Goal: Information Seeking & Learning: Learn about a topic

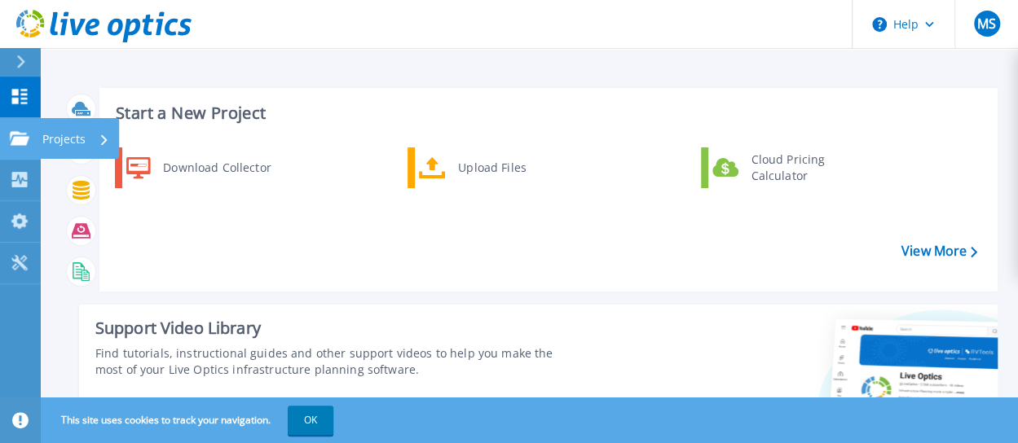
click at [24, 139] on icon at bounding box center [20, 138] width 20 height 14
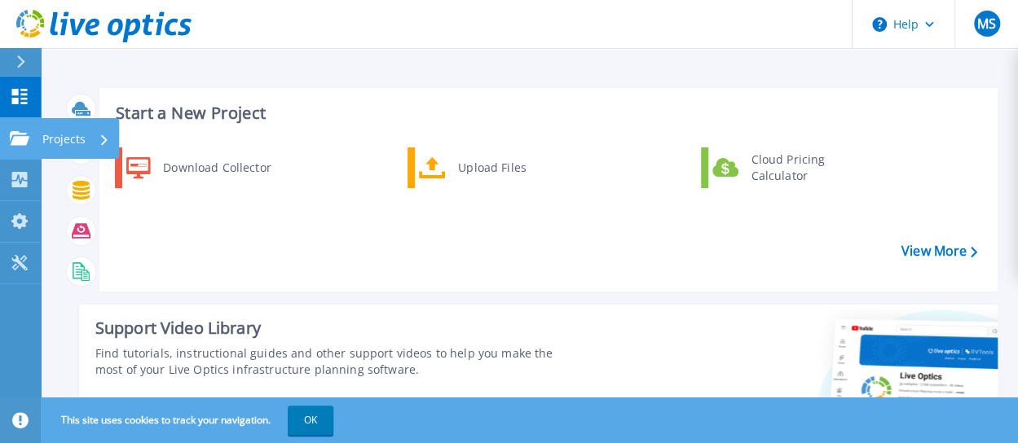
click at [9, 139] on link "Projects Projects" at bounding box center [20, 139] width 41 height 42
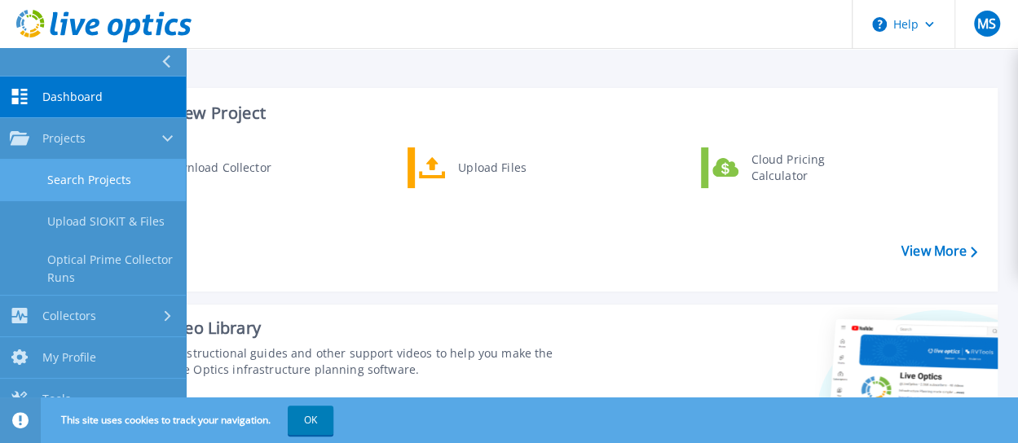
click at [78, 178] on link "Search Projects" at bounding box center [93, 181] width 186 height 42
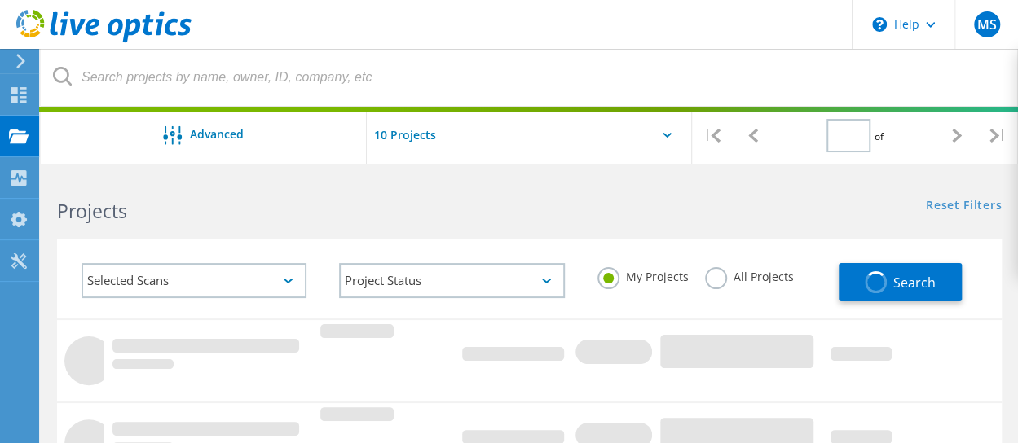
type input "1"
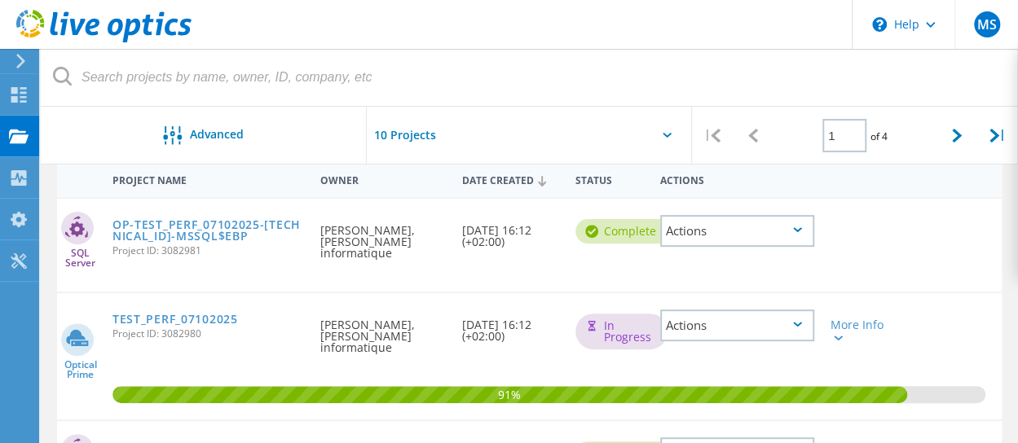
scroll to position [148, 0]
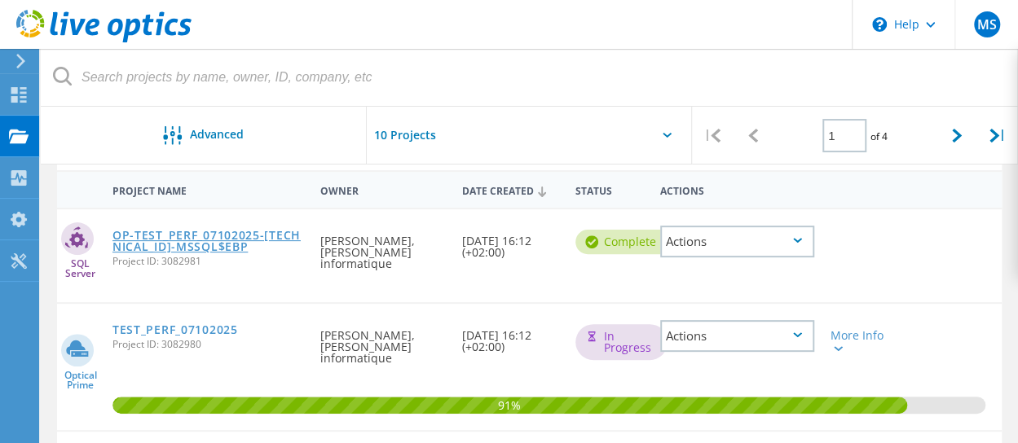
click at [254, 237] on link "OP-TEST_PERF_07102025-192.168.10.222-MSSQL$EBP" at bounding box center [208, 241] width 192 height 23
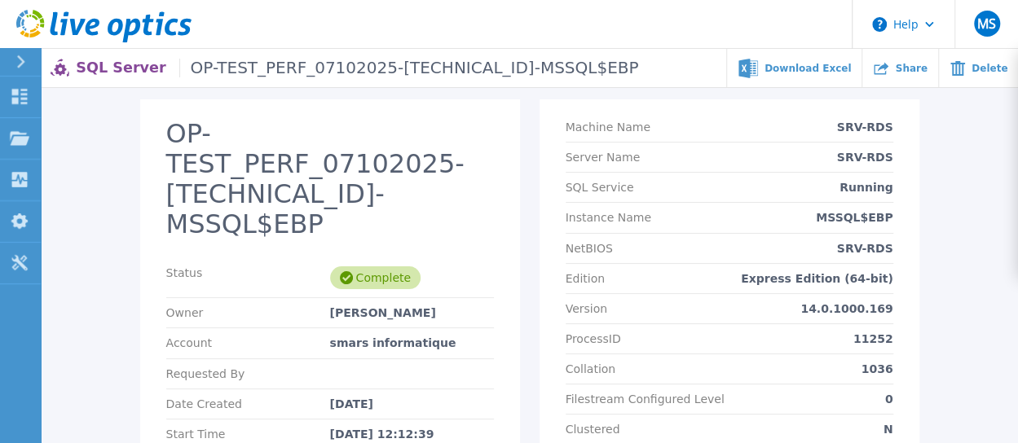
scroll to position [74, 0]
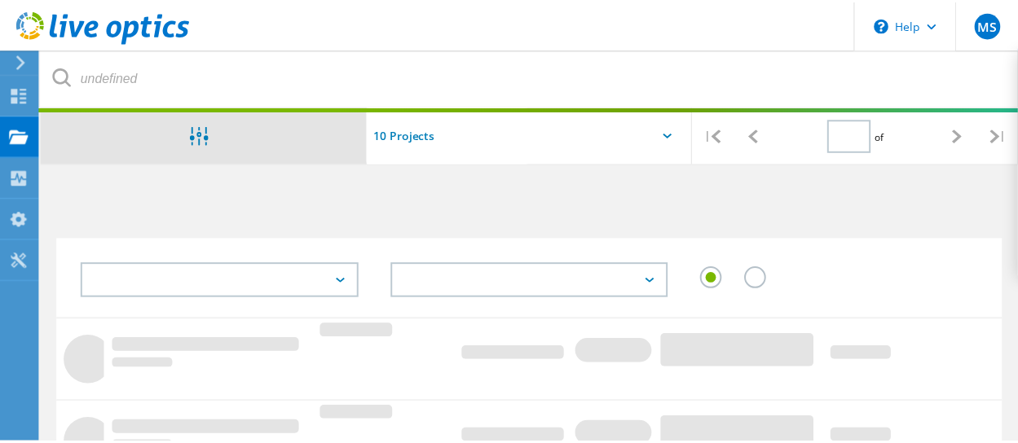
scroll to position [148, 0]
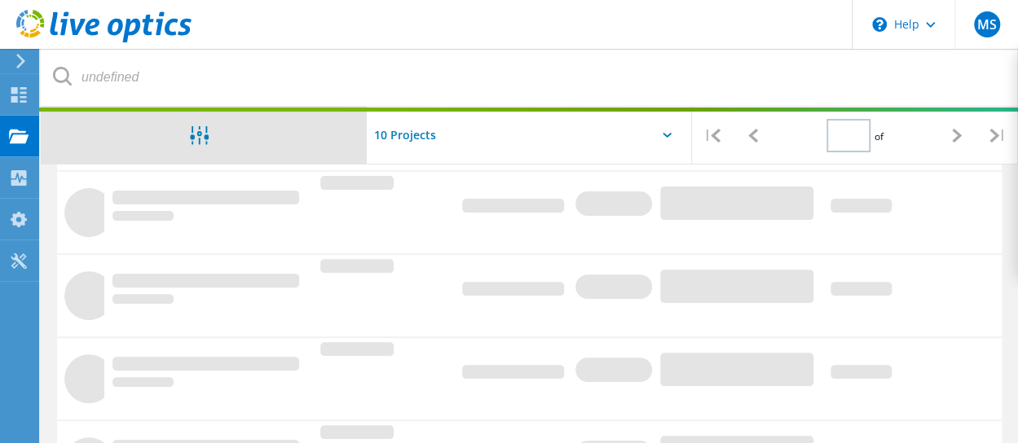
type input "1"
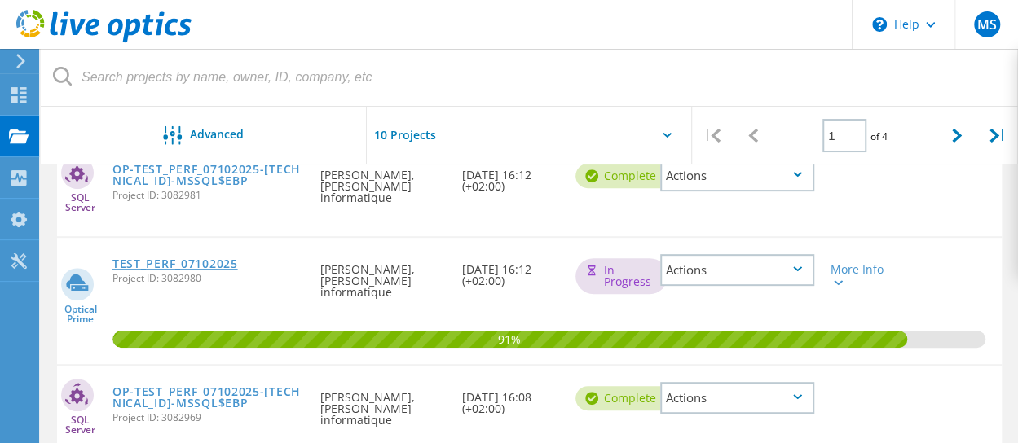
scroll to position [210, 0]
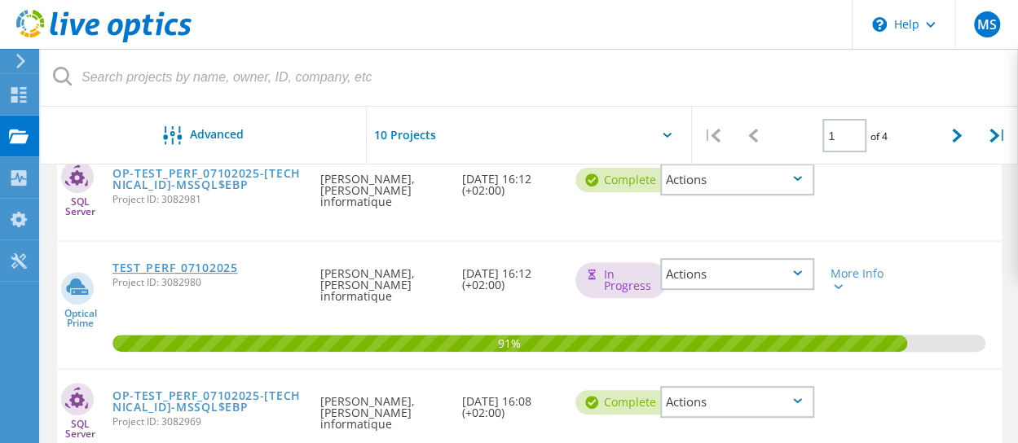
click at [198, 262] on link "TEST_PERF_07102025" at bounding box center [175, 267] width 126 height 11
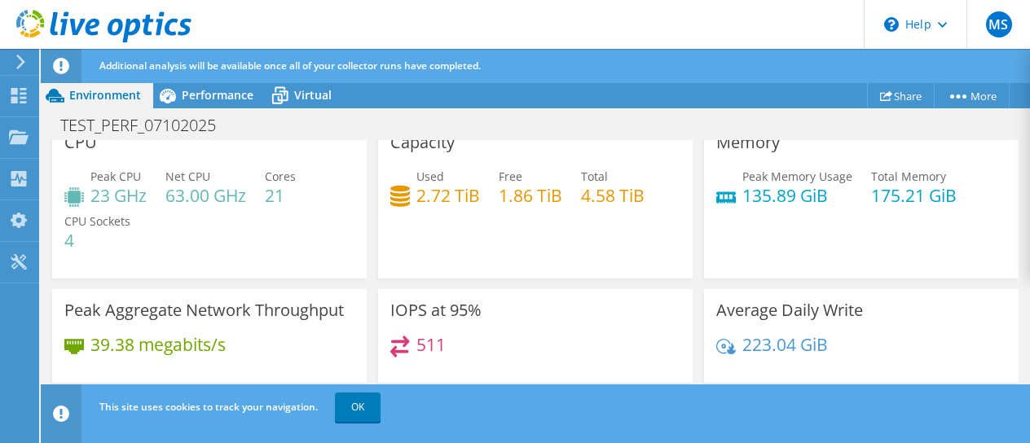
scroll to position [117, 0]
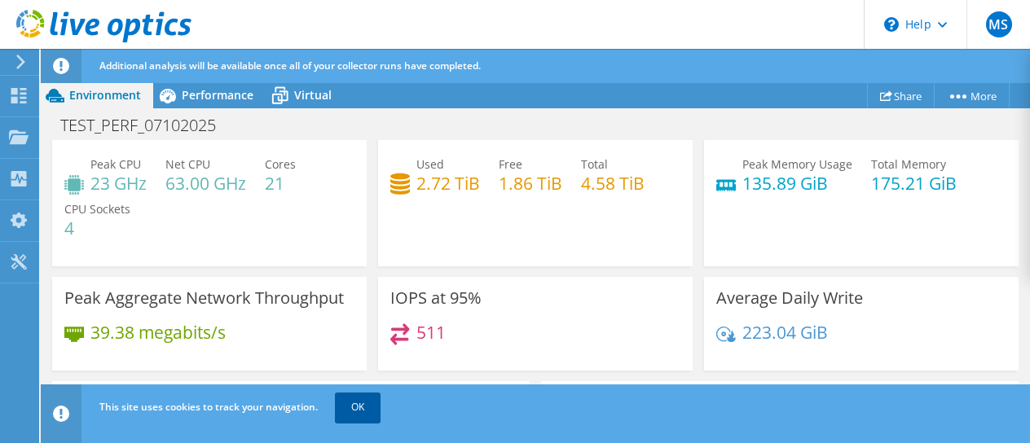
click at [356, 406] on link "OK" at bounding box center [358, 407] width 46 height 29
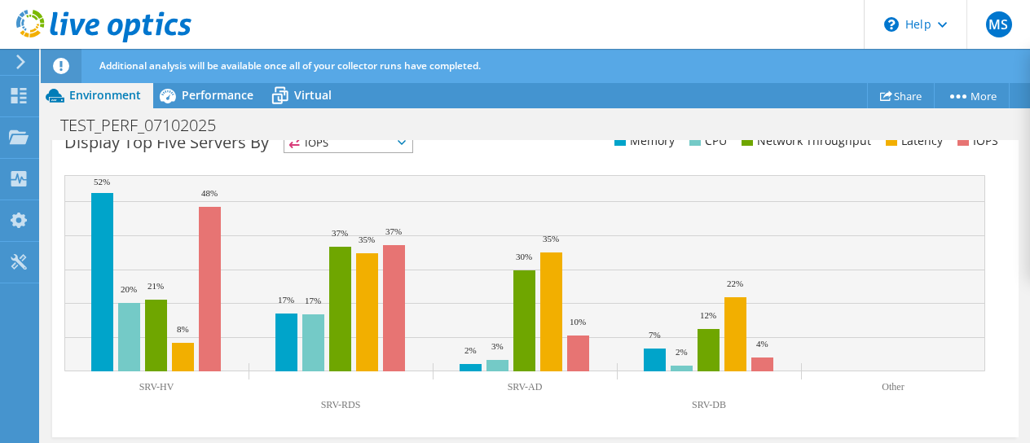
scroll to position [750, 0]
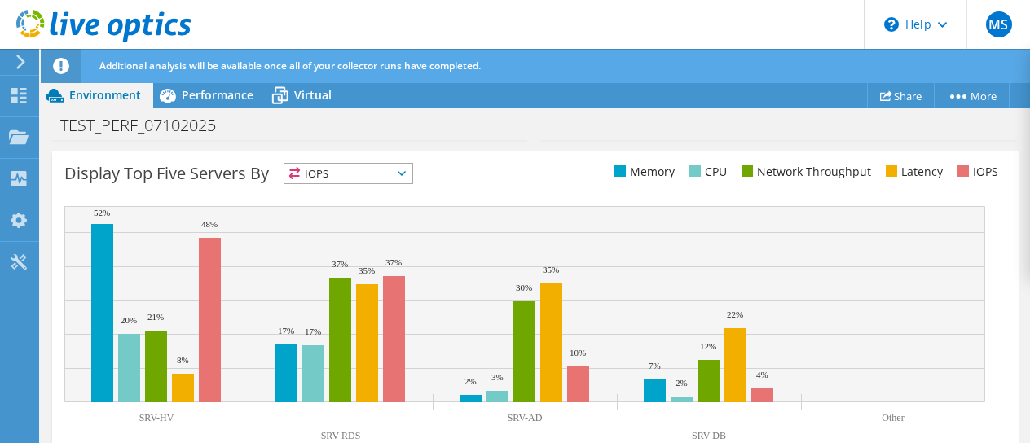
click at [364, 183] on div "Display Top Five Servers By IOPS IOPS" at bounding box center [299, 176] width 471 height 27
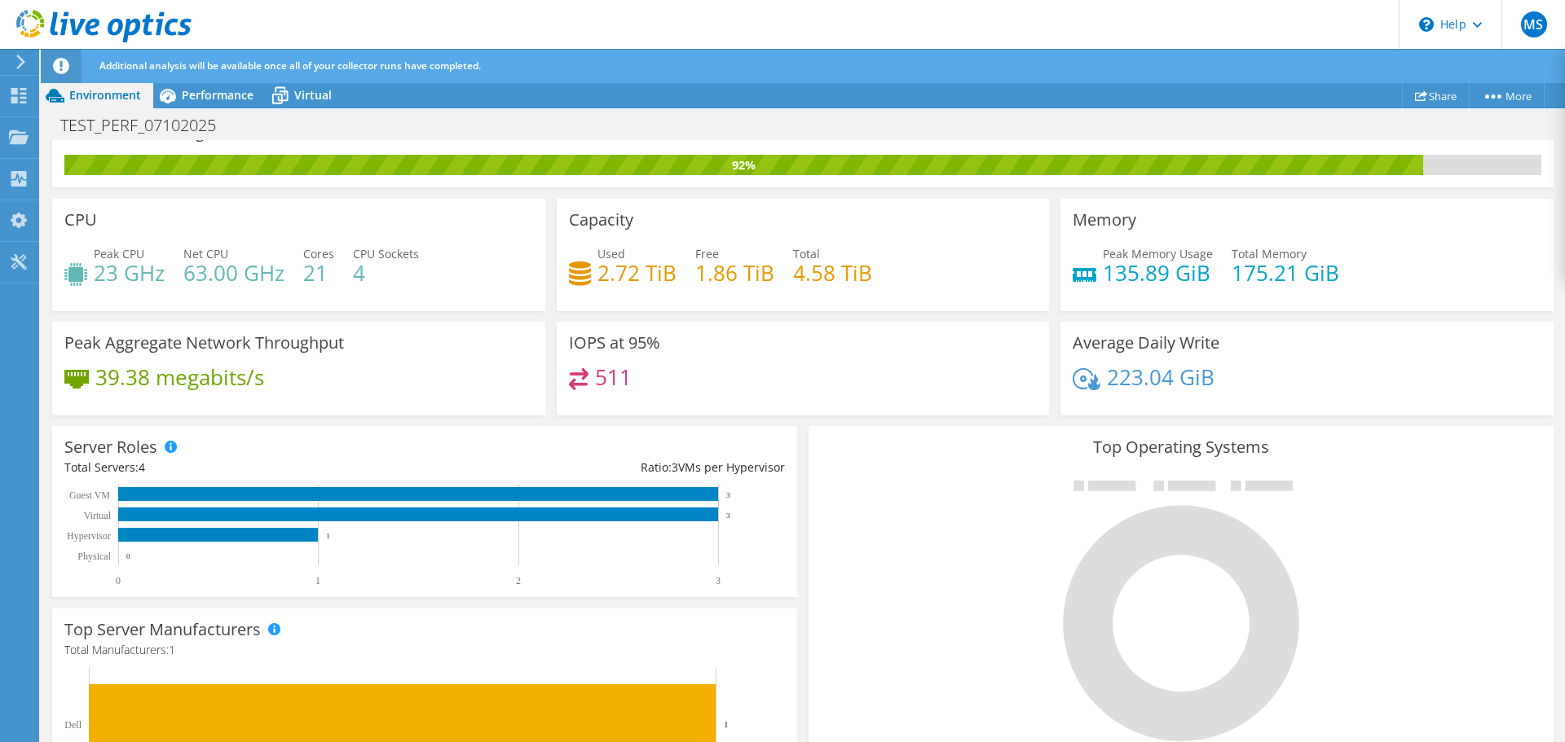
scroll to position [0, 0]
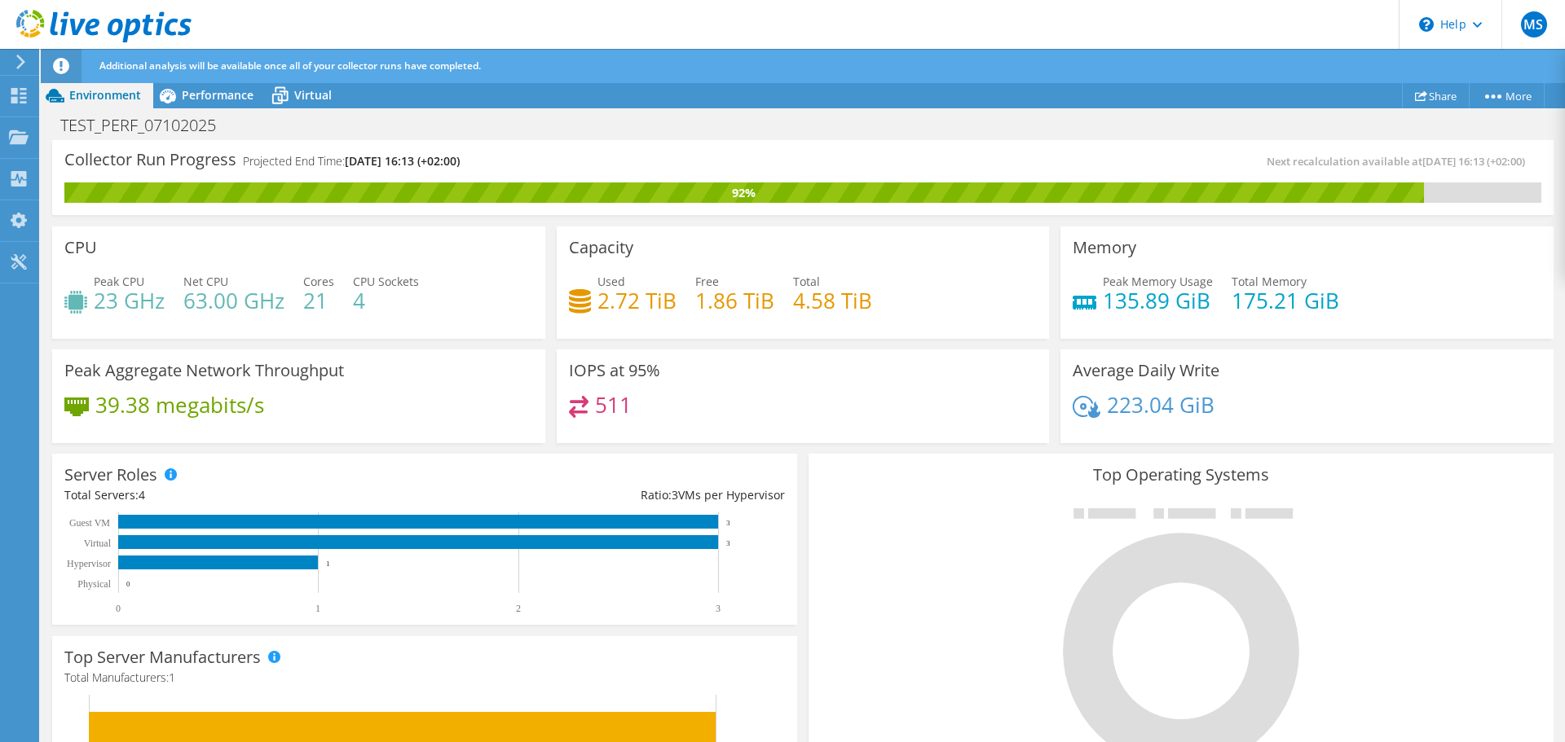
click at [73, 24] on use at bounding box center [103, 26] width 175 height 33
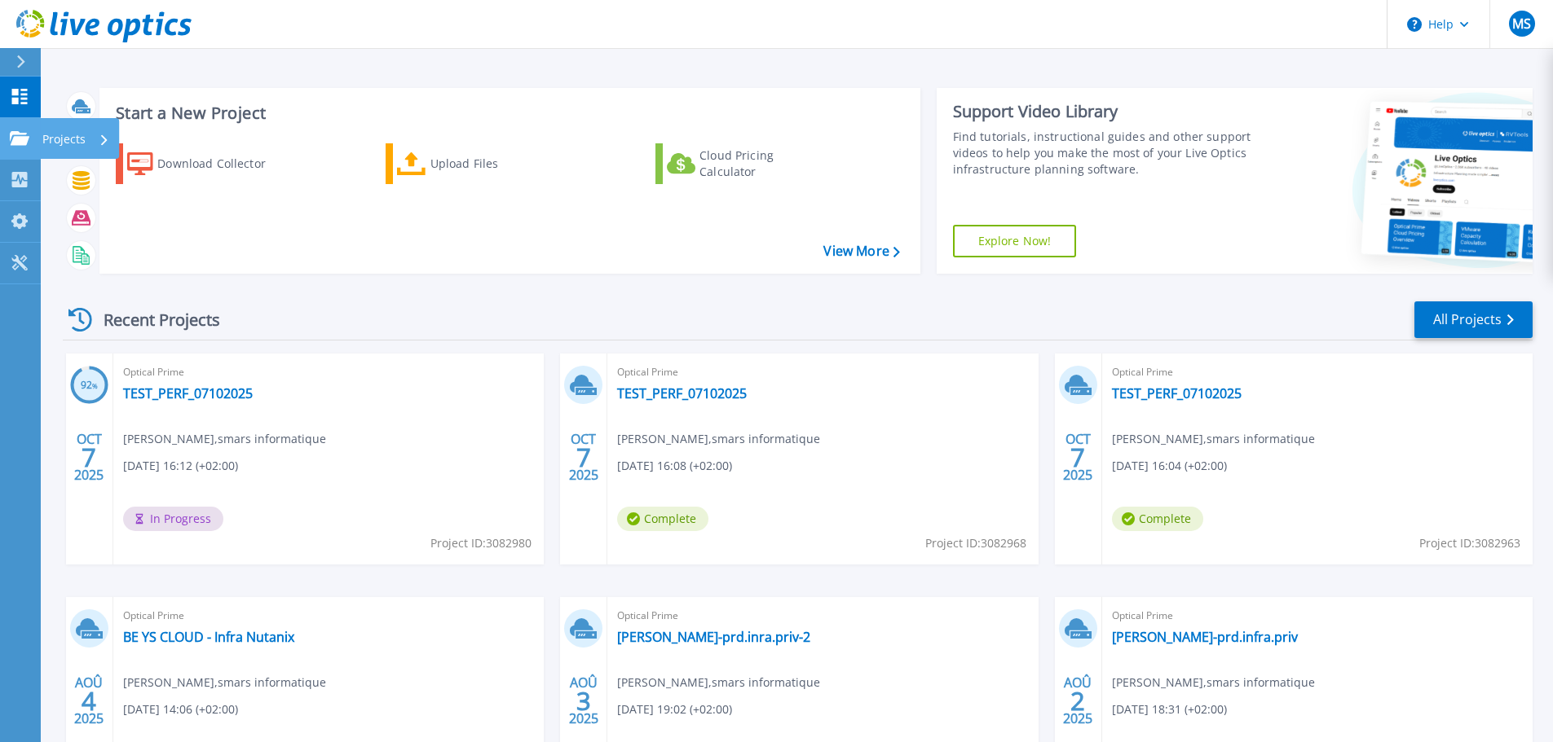
click at [25, 139] on icon at bounding box center [20, 138] width 20 height 14
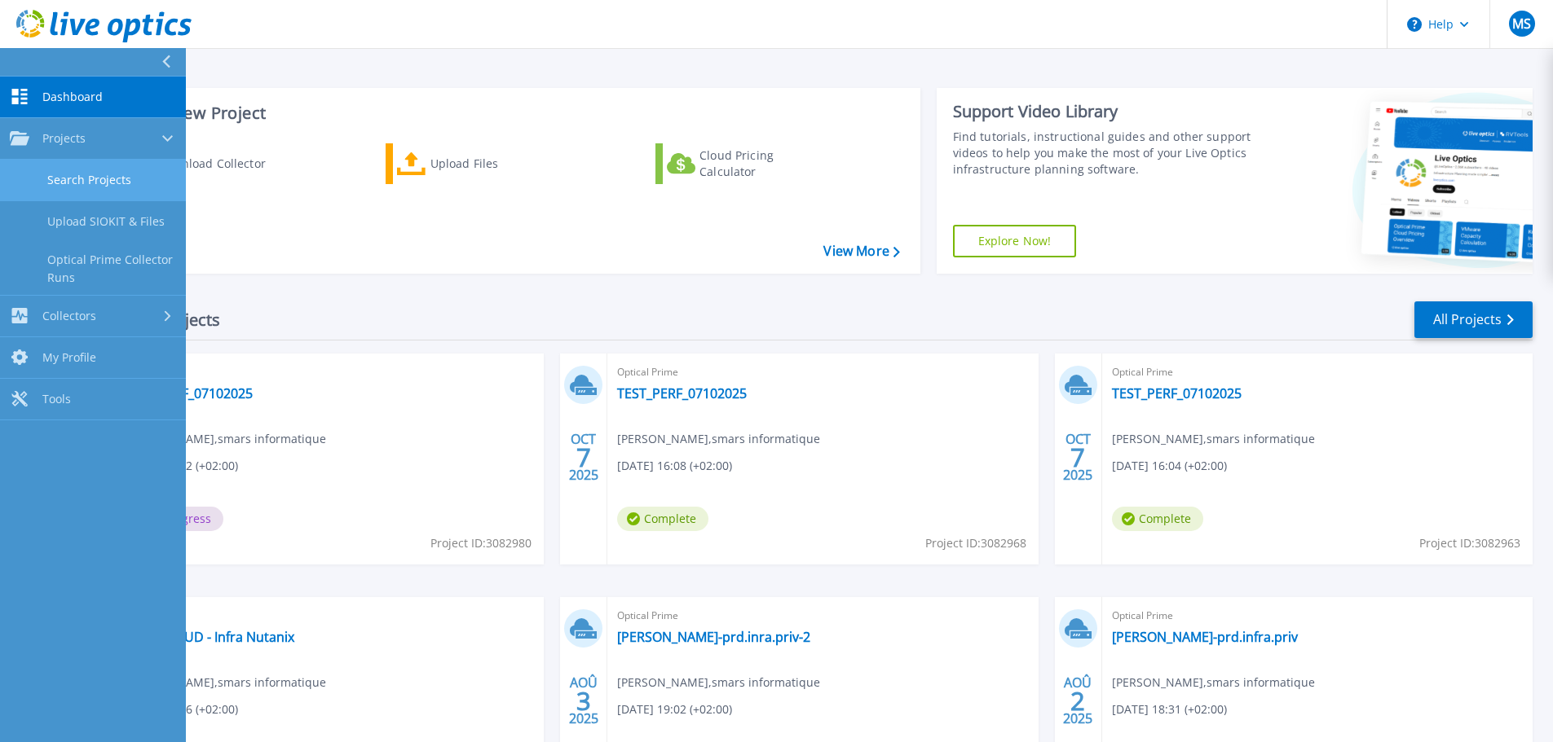
click at [81, 179] on link "Search Projects" at bounding box center [93, 181] width 186 height 42
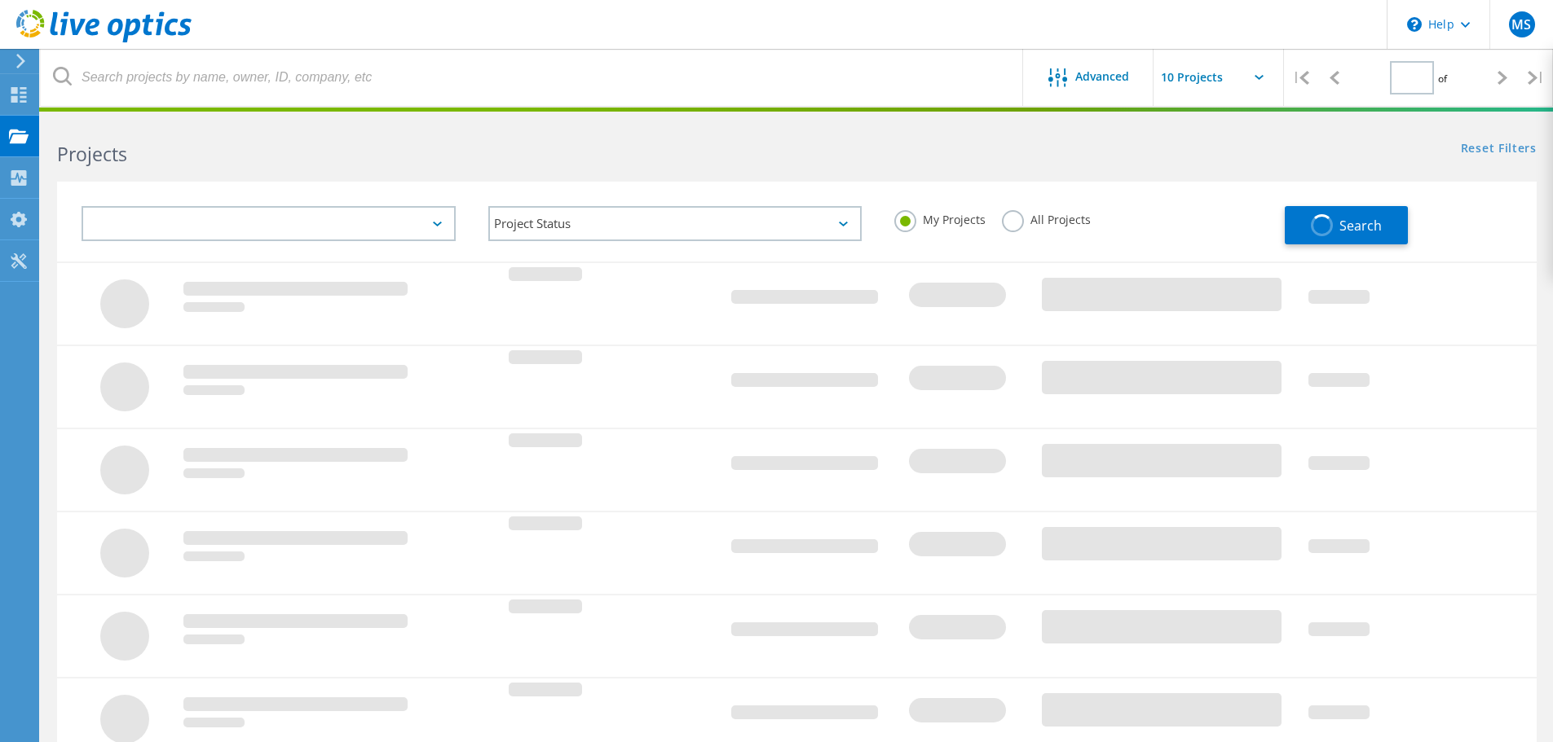
type input "1"
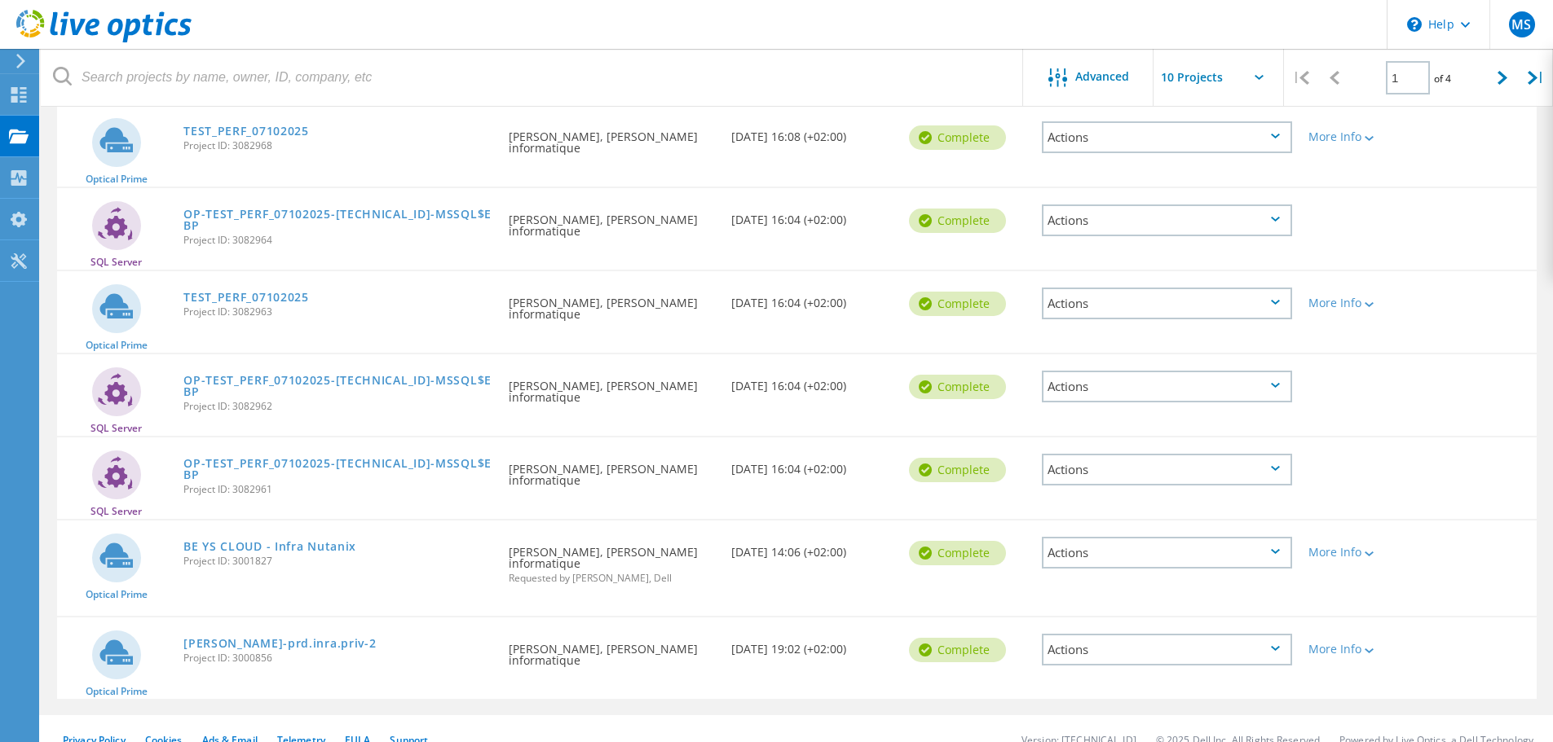
scroll to position [477, 0]
click at [297, 553] on link "BE YS CLOUD - Infra Nutanix" at bounding box center [269, 548] width 173 height 11
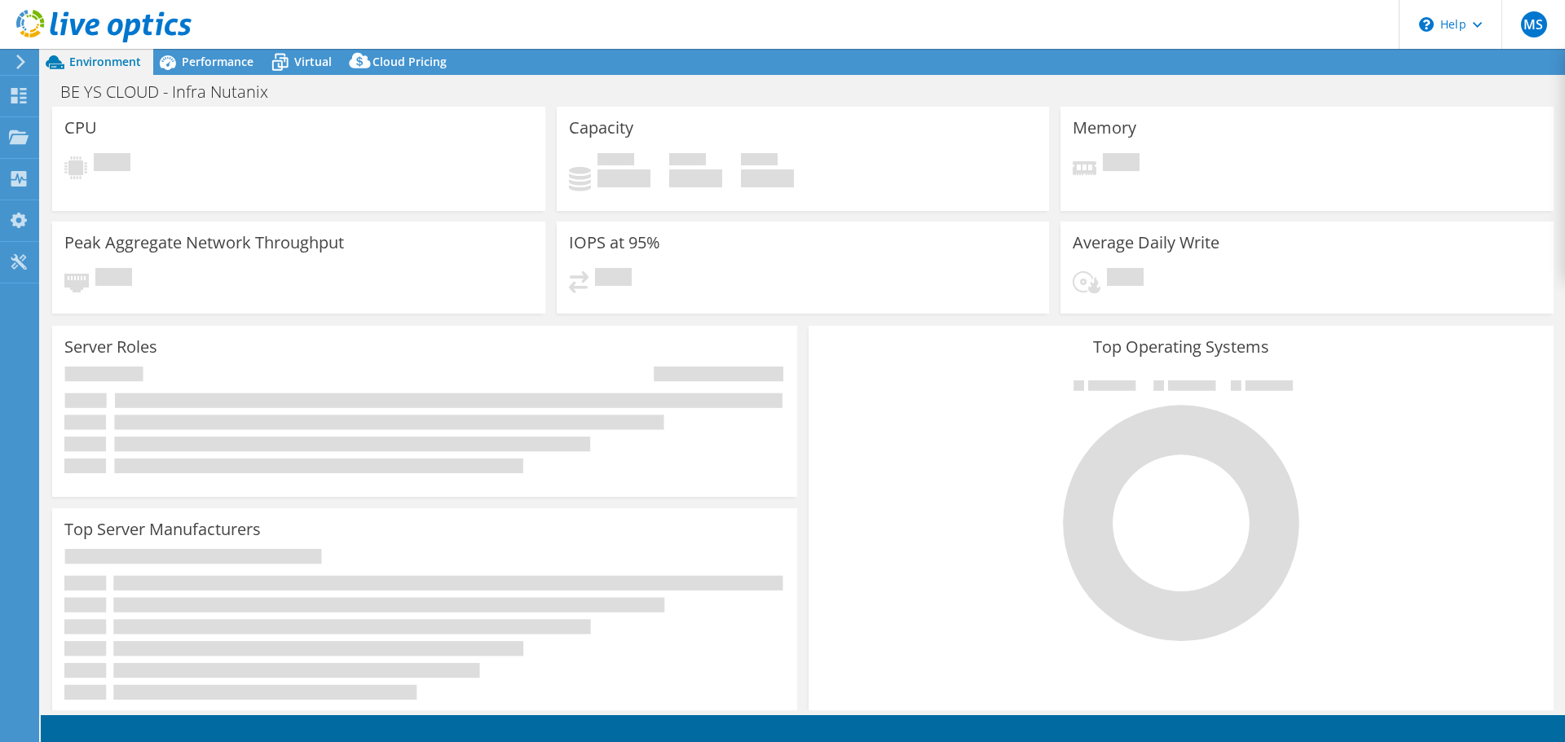
select select "USD"
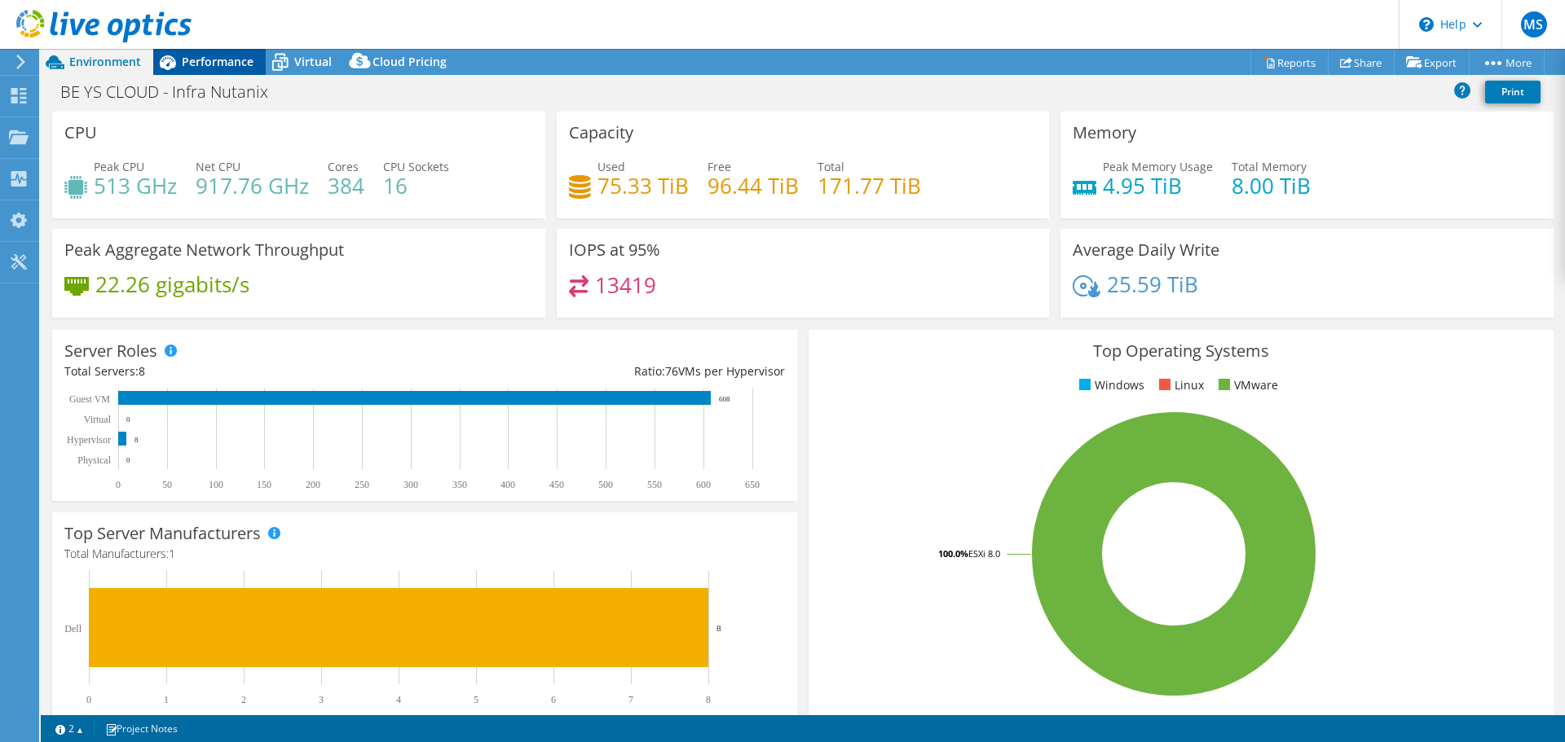
click at [201, 64] on span "Performance" at bounding box center [218, 61] width 72 height 15
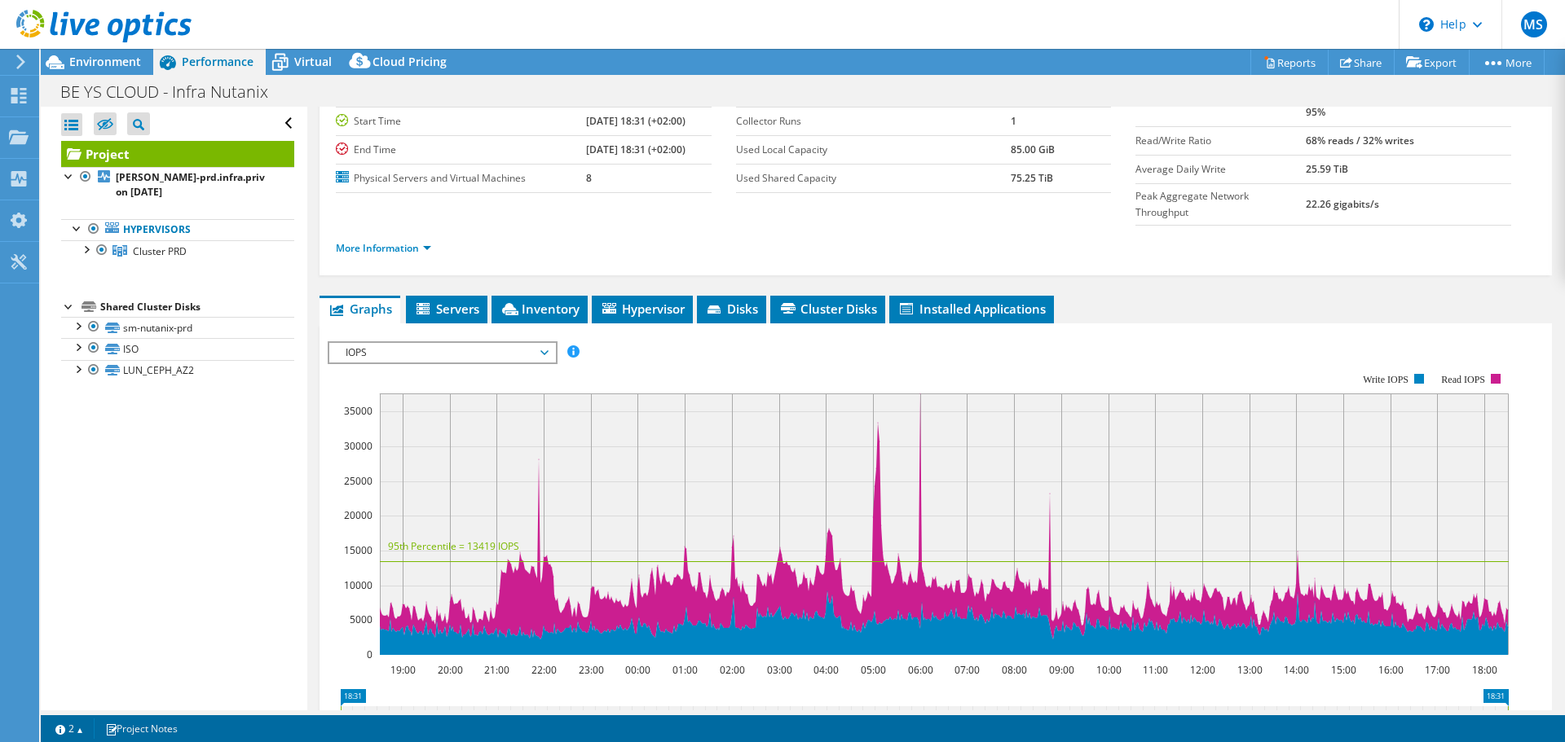
scroll to position [136, 0]
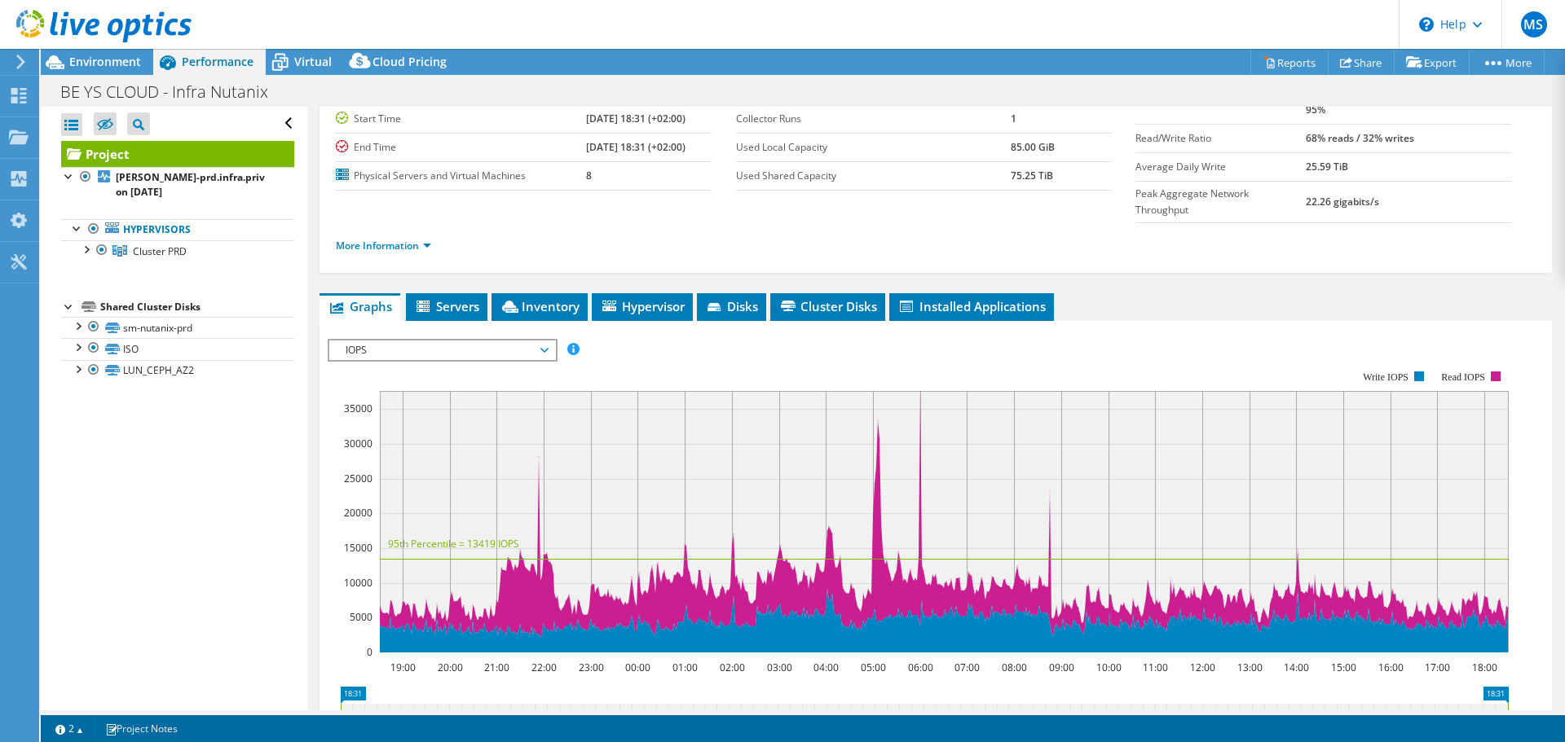
click at [512, 341] on span "IOPS" at bounding box center [441, 351] width 209 height 20
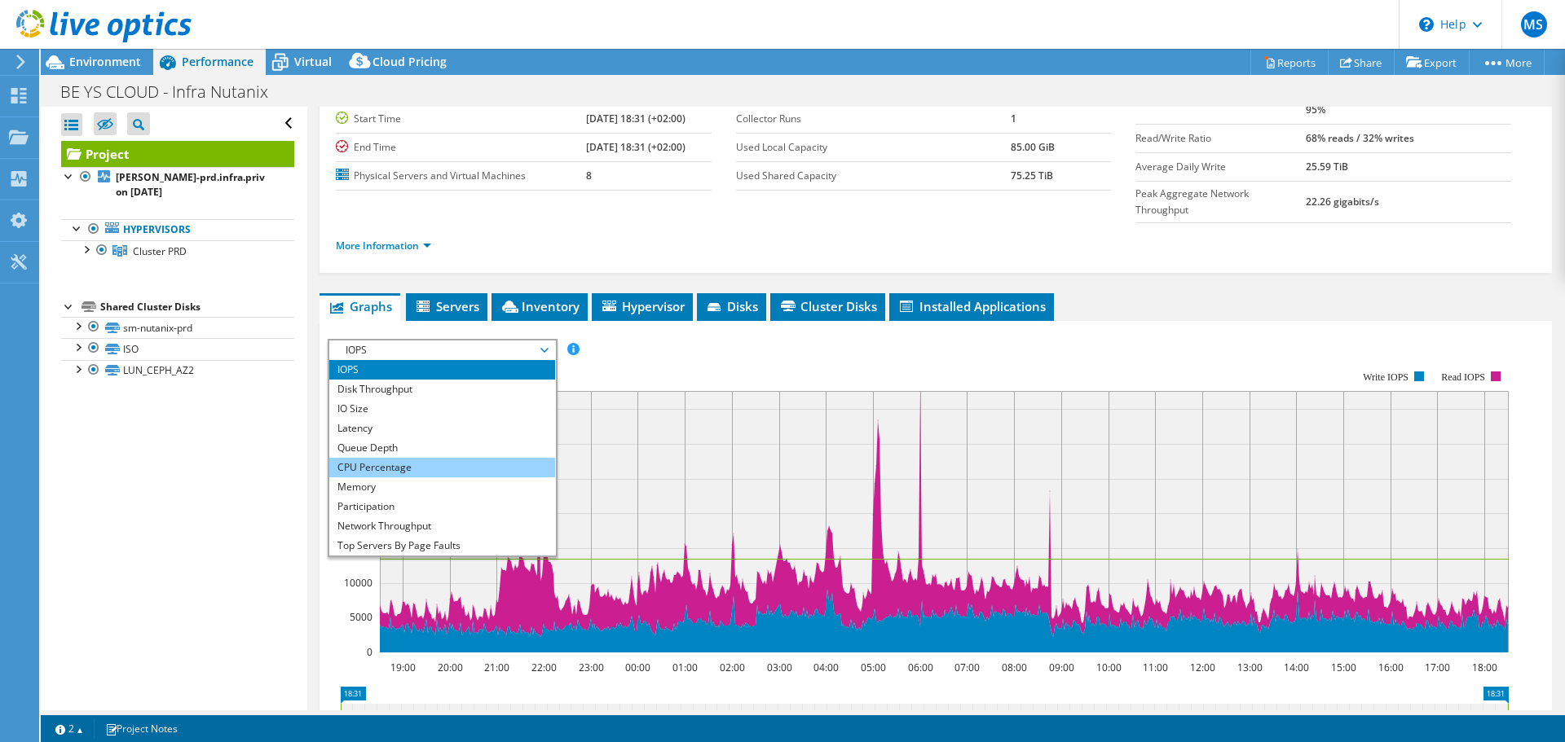
click at [420, 458] on li "CPU Percentage" at bounding box center [442, 468] width 226 height 20
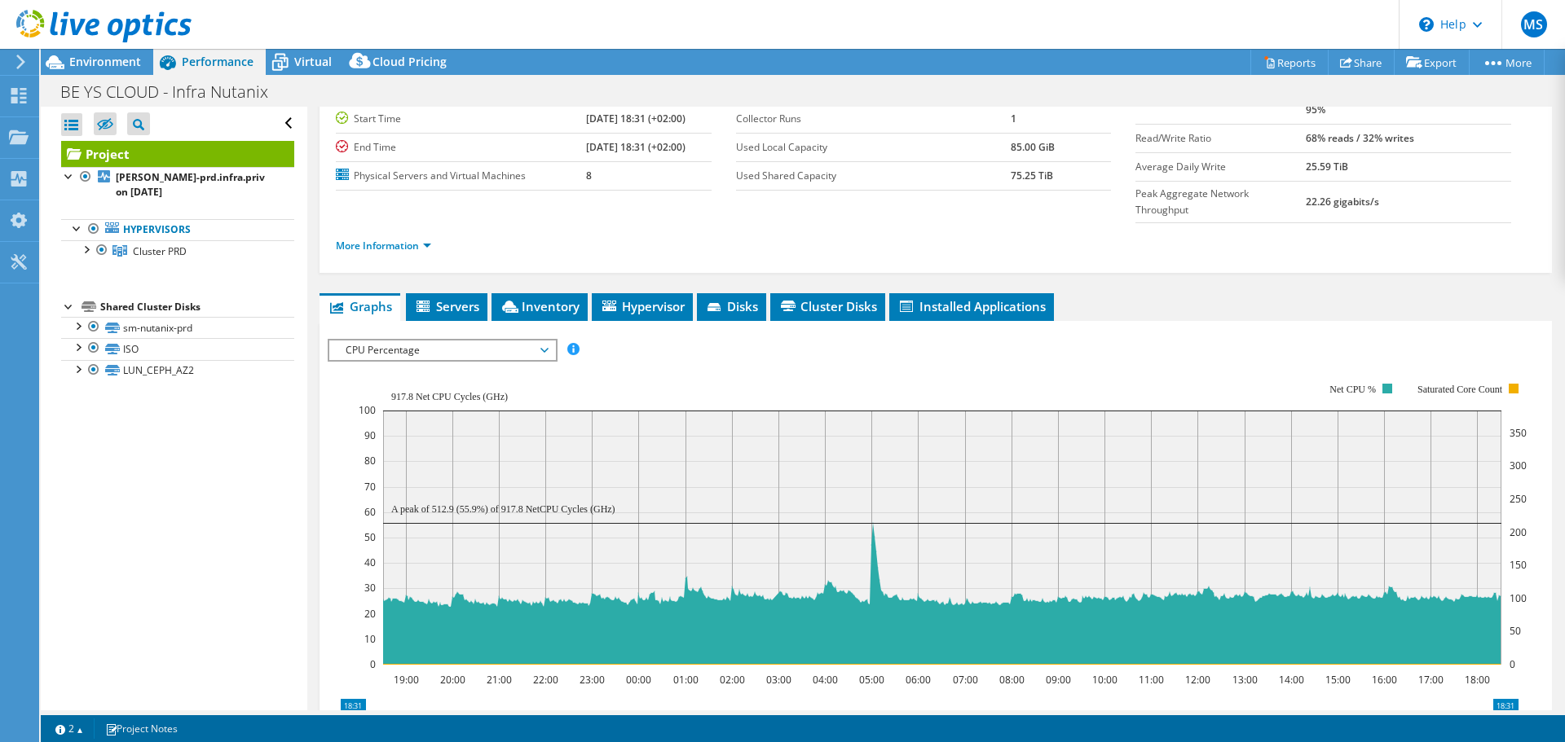
click at [413, 341] on span "CPU Percentage" at bounding box center [441, 351] width 209 height 20
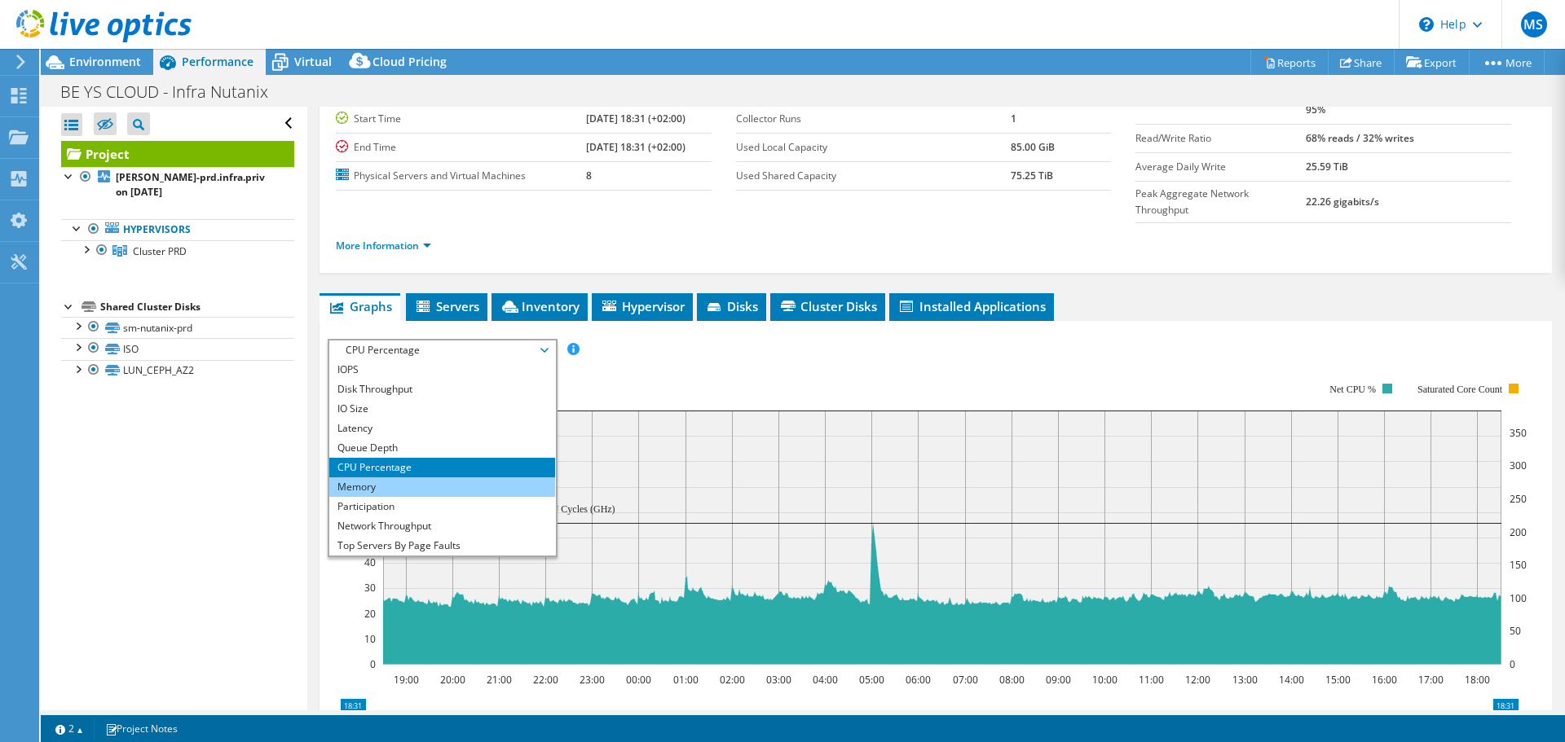
click at [395, 478] on li "Memory" at bounding box center [442, 488] width 226 height 20
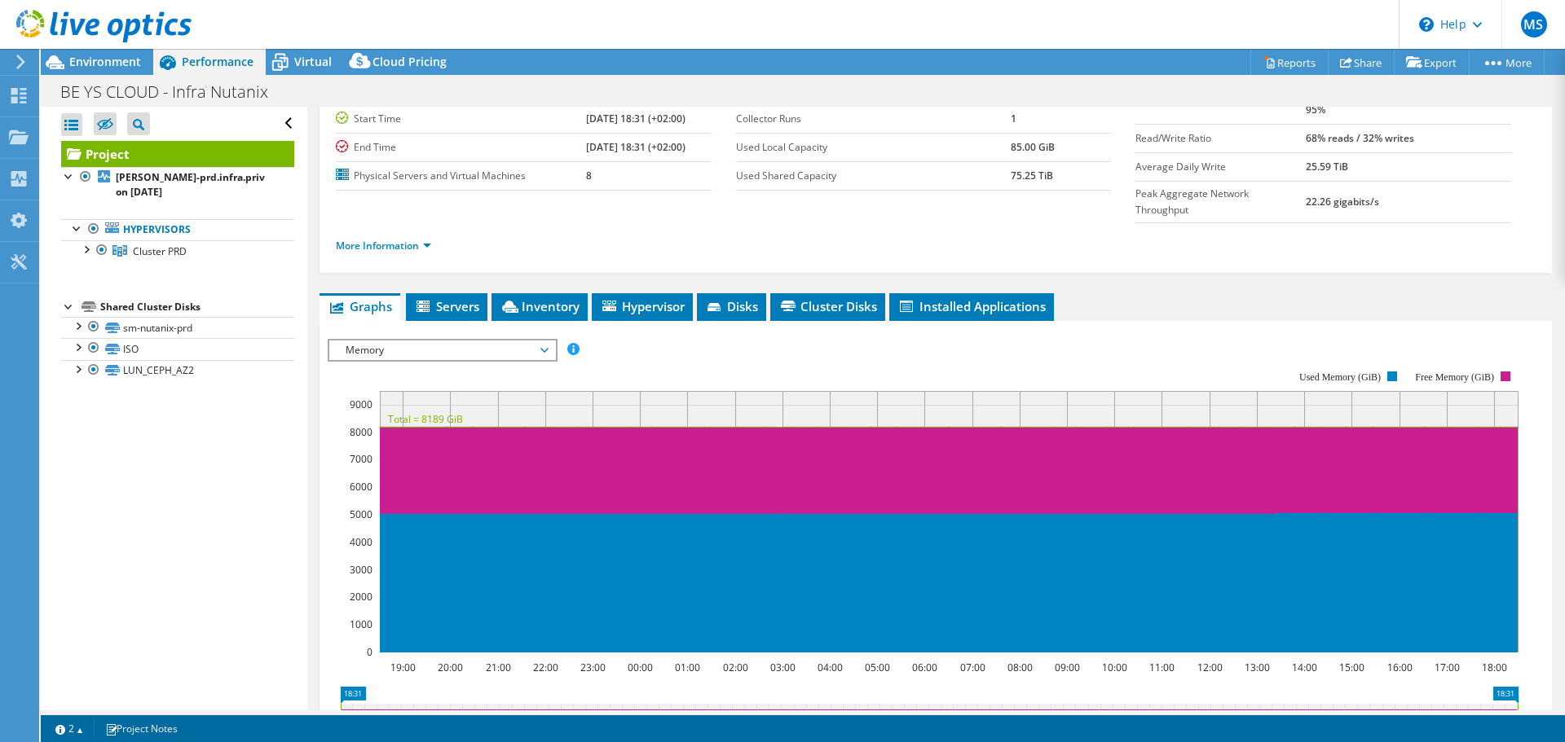
click at [364, 341] on span "Memory" at bounding box center [441, 351] width 209 height 20
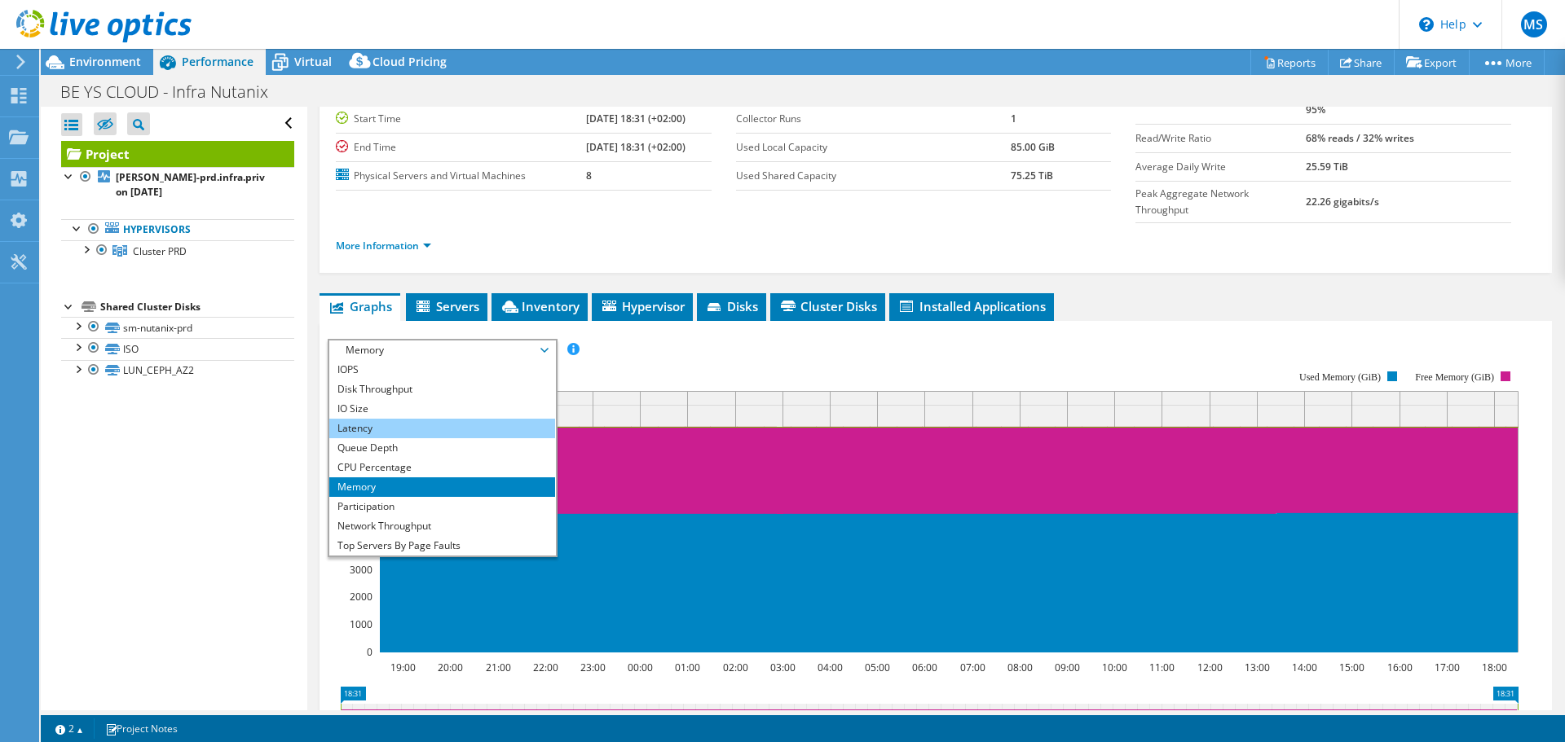
click at [382, 419] on li "Latency" at bounding box center [442, 429] width 226 height 20
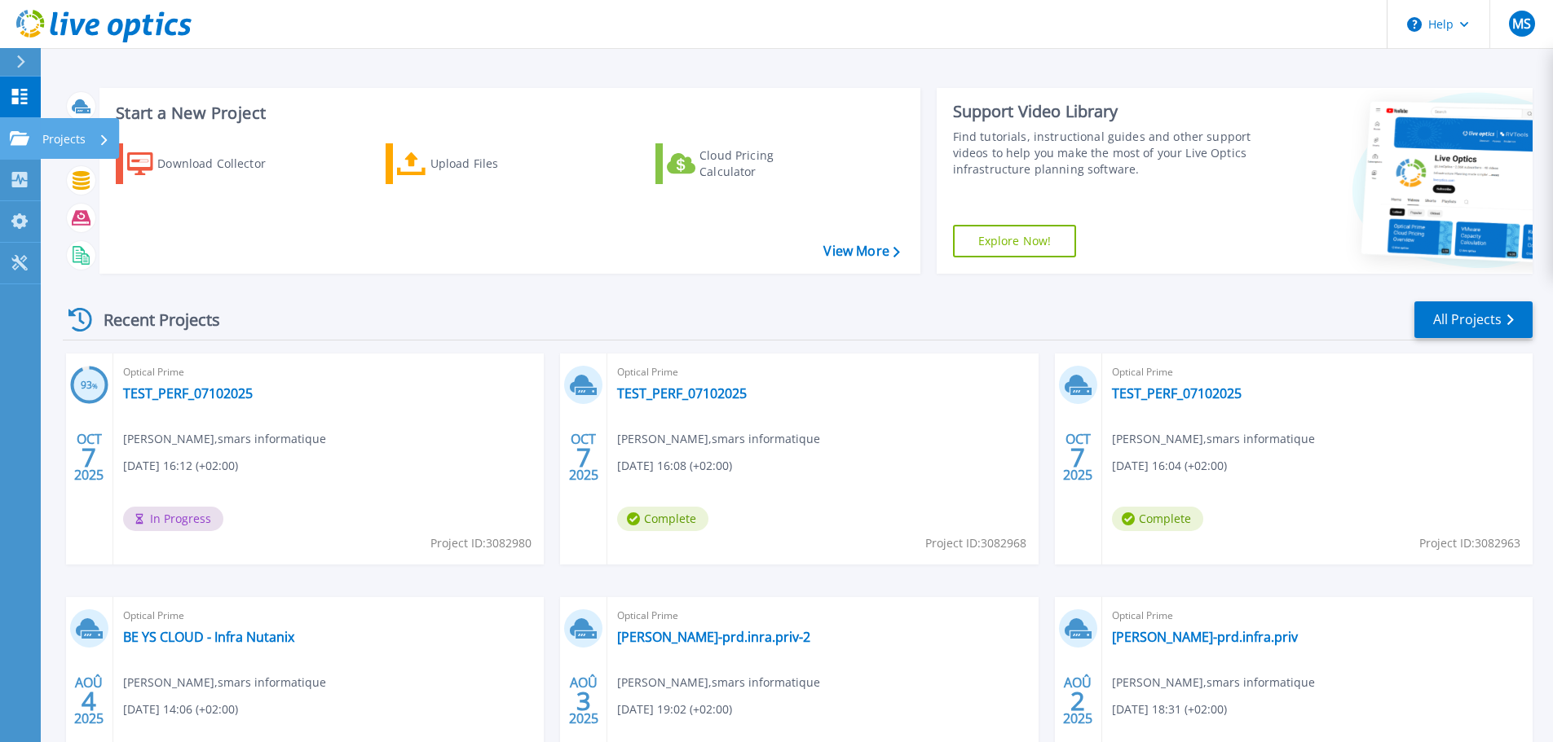
click at [13, 142] on icon at bounding box center [20, 138] width 20 height 14
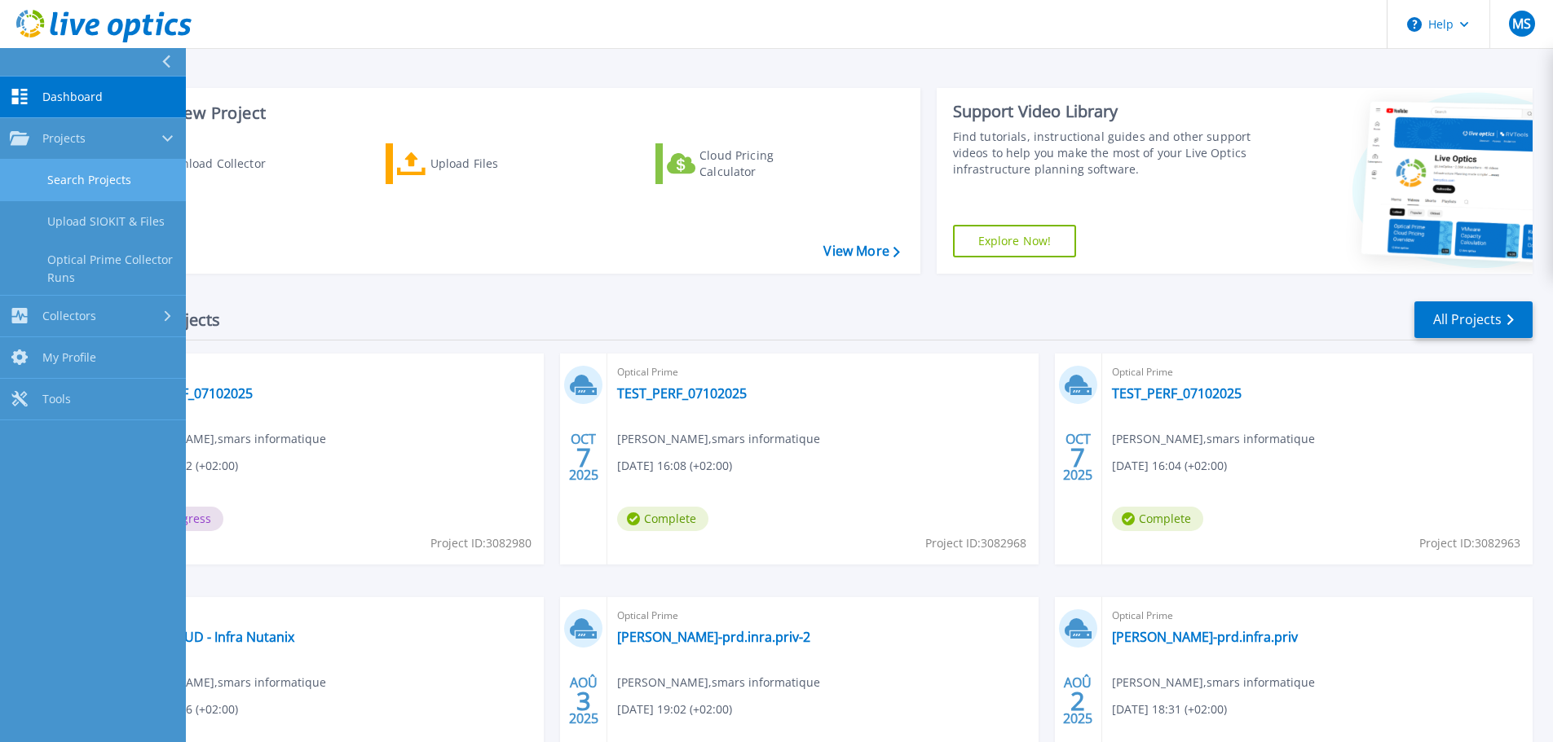
click at [104, 186] on link "Search Projects" at bounding box center [93, 181] width 186 height 42
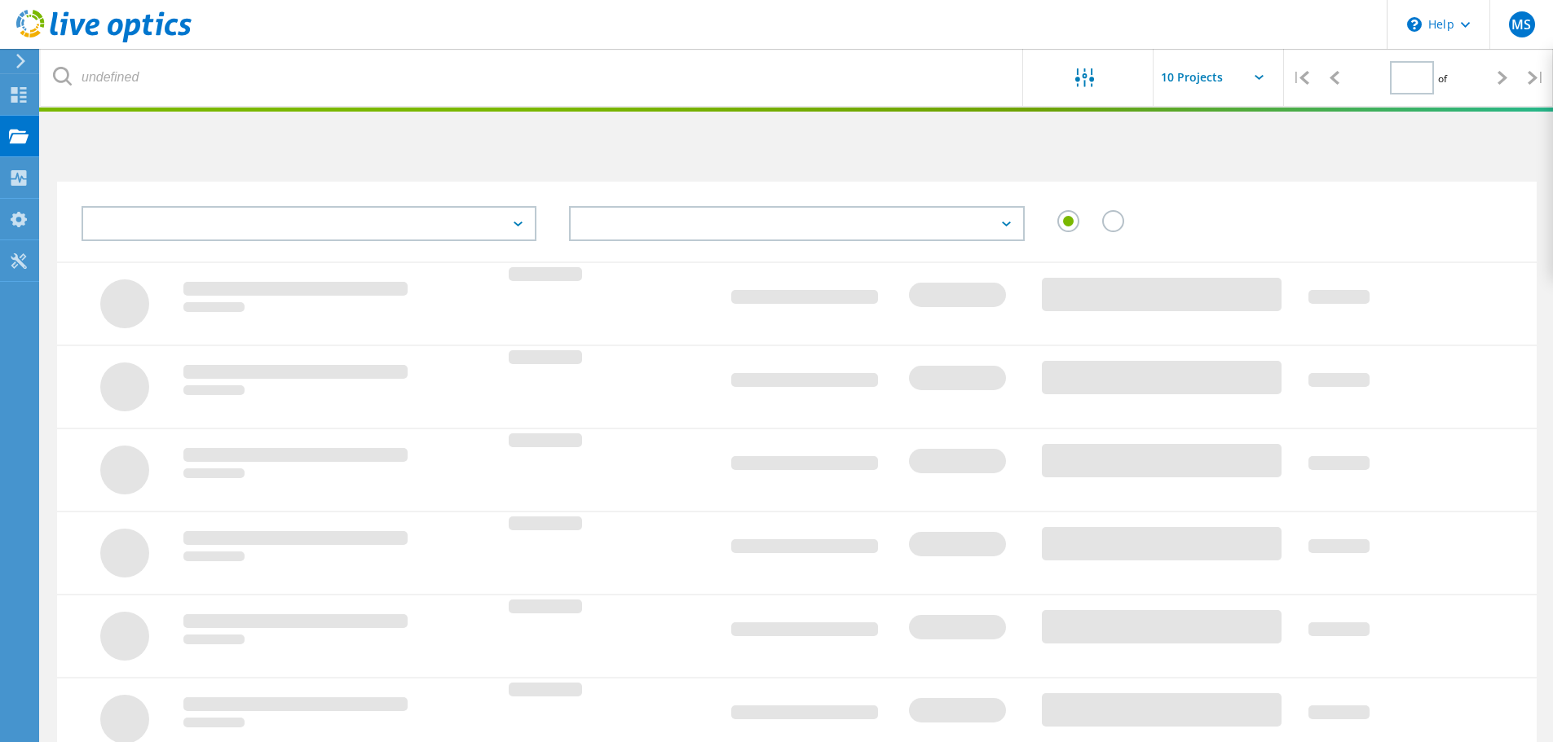
type input "1"
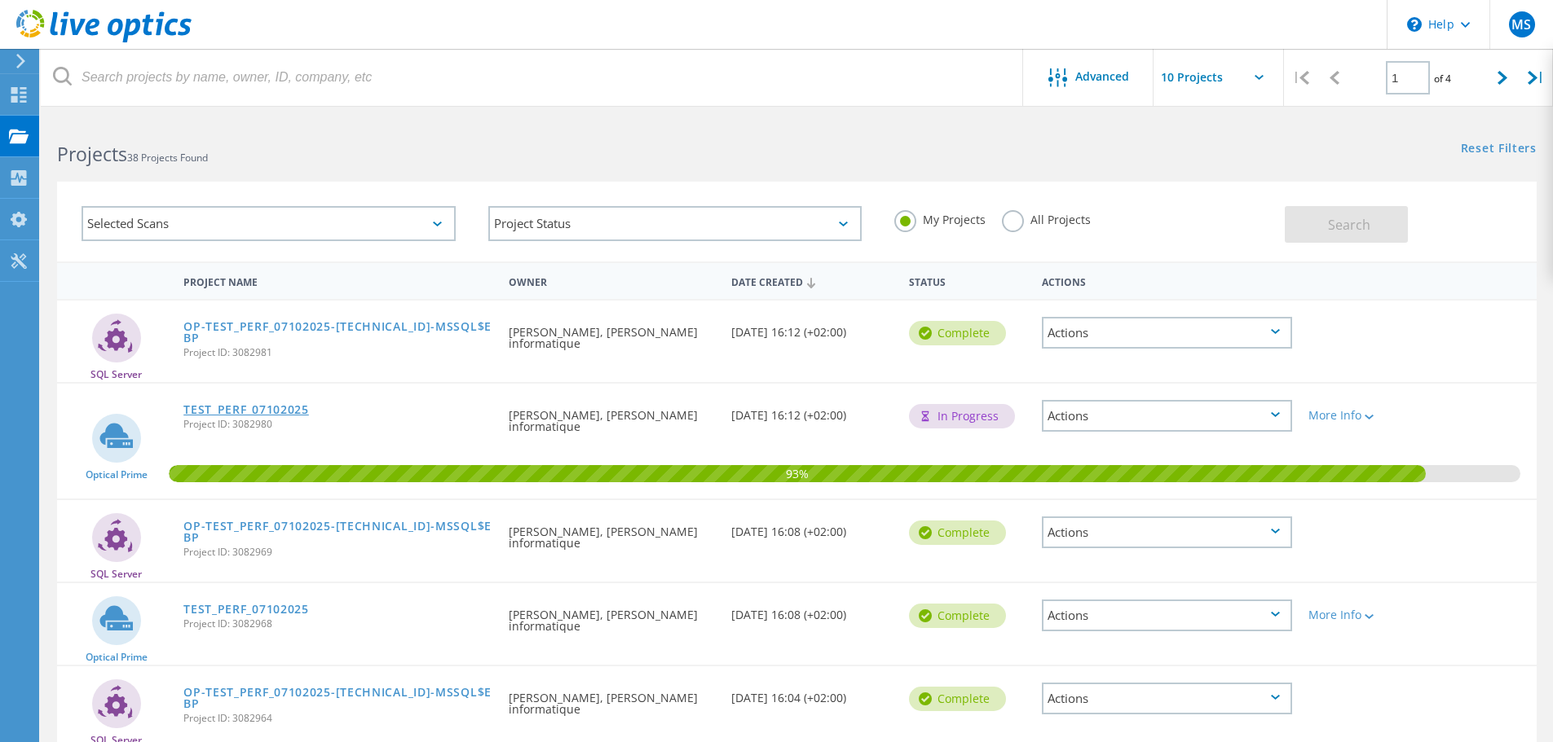
click at [264, 407] on link "TEST_PERF_07102025" at bounding box center [246, 409] width 126 height 11
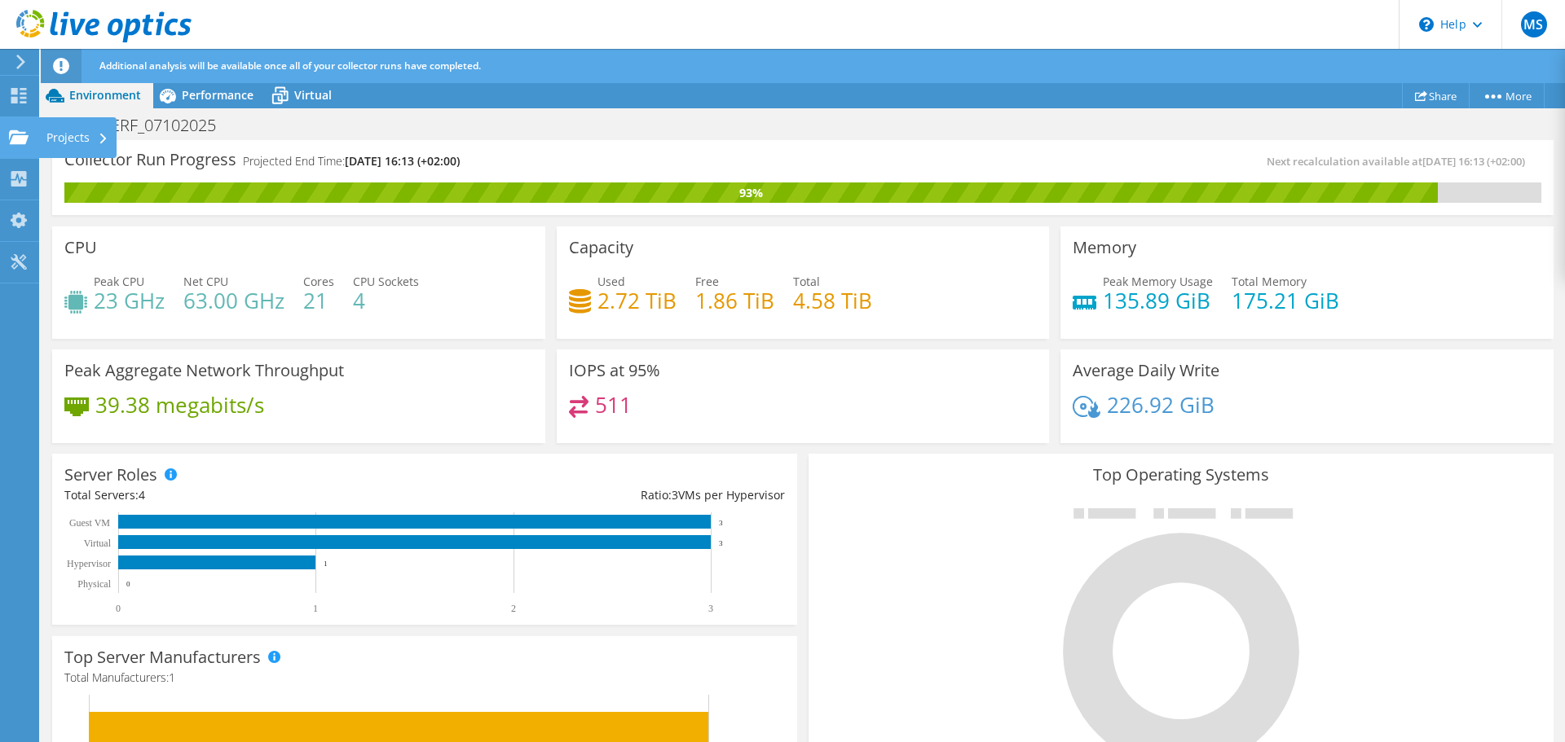
click at [15, 136] on use at bounding box center [19, 137] width 20 height 14
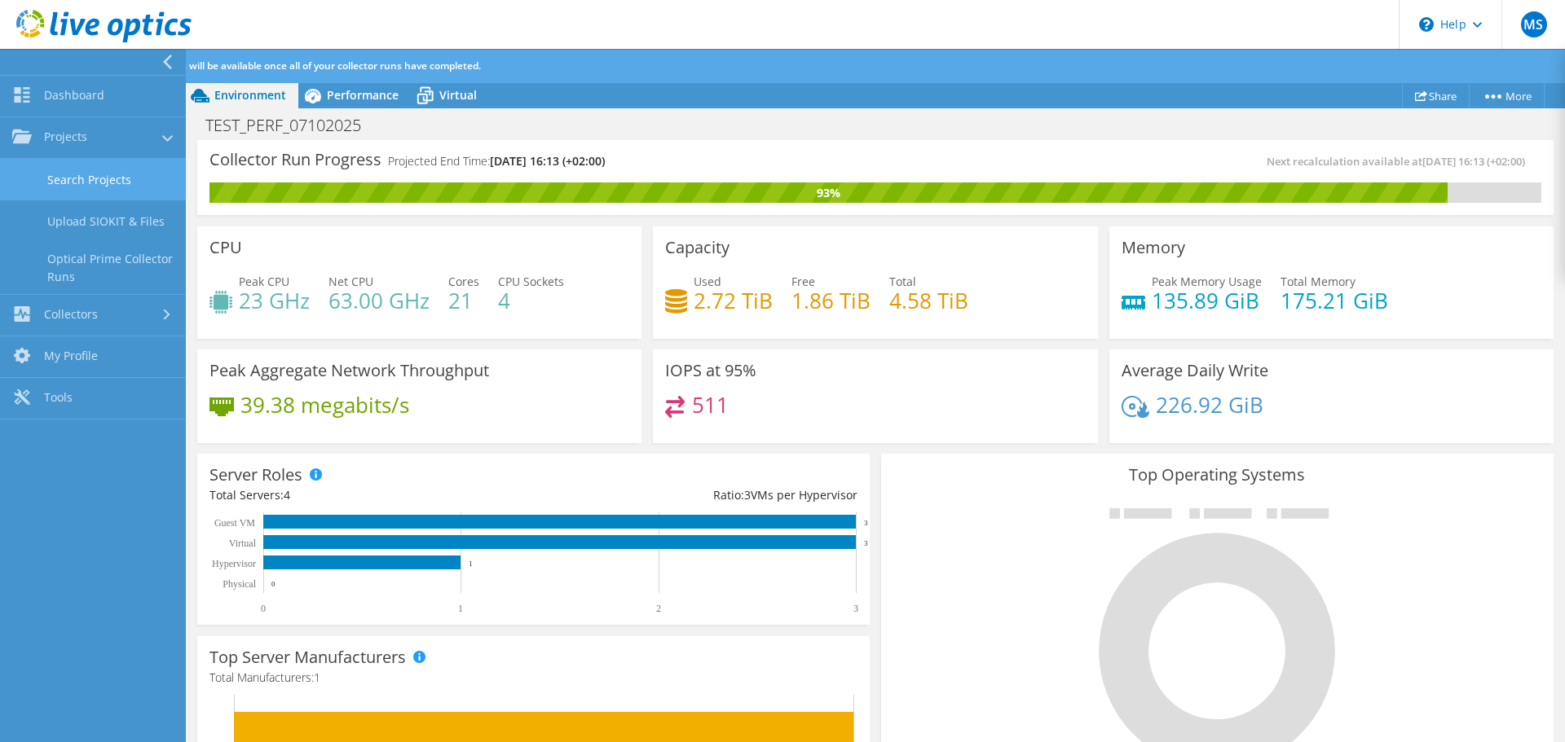
click at [103, 182] on link "Search Projects" at bounding box center [93, 180] width 186 height 42
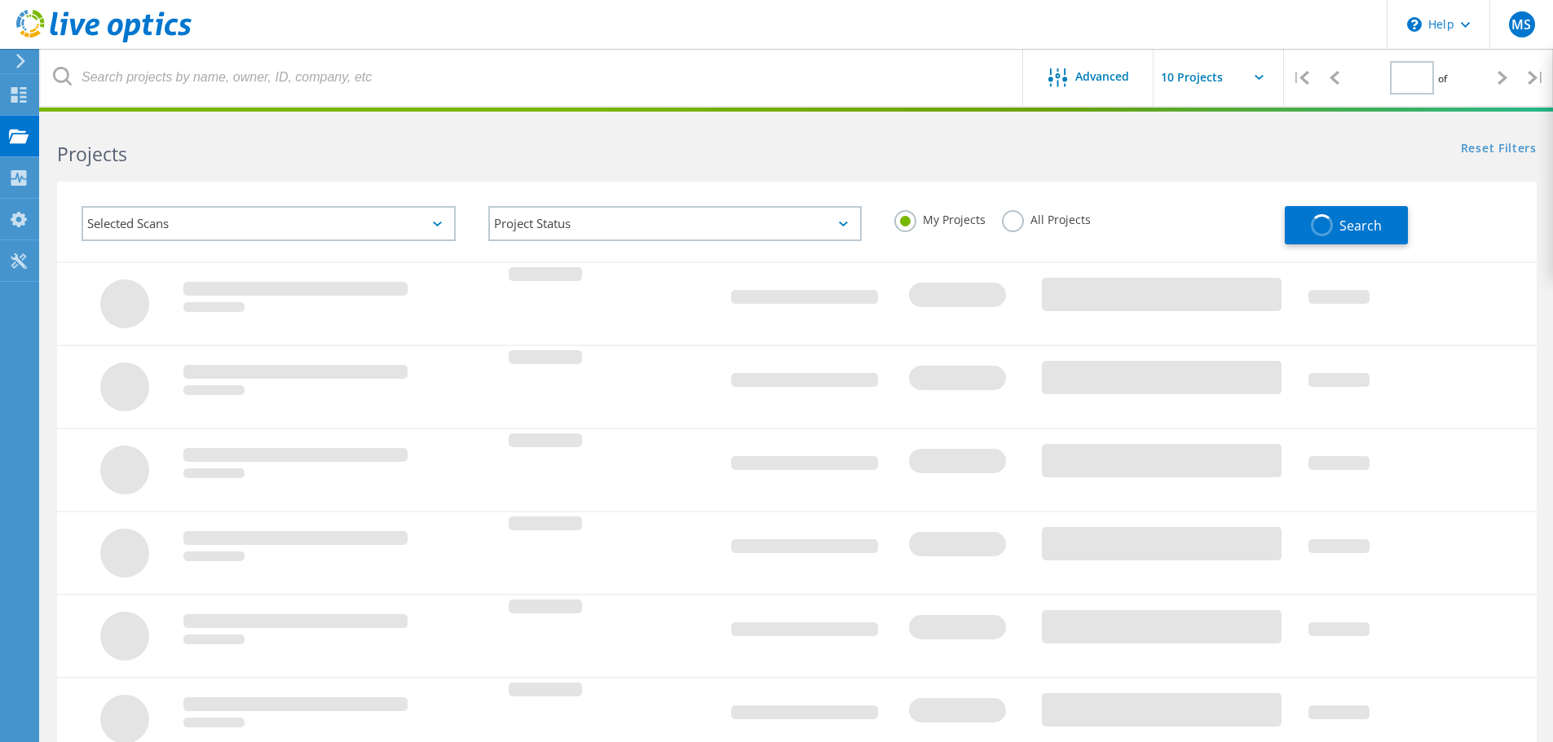
type input "1"
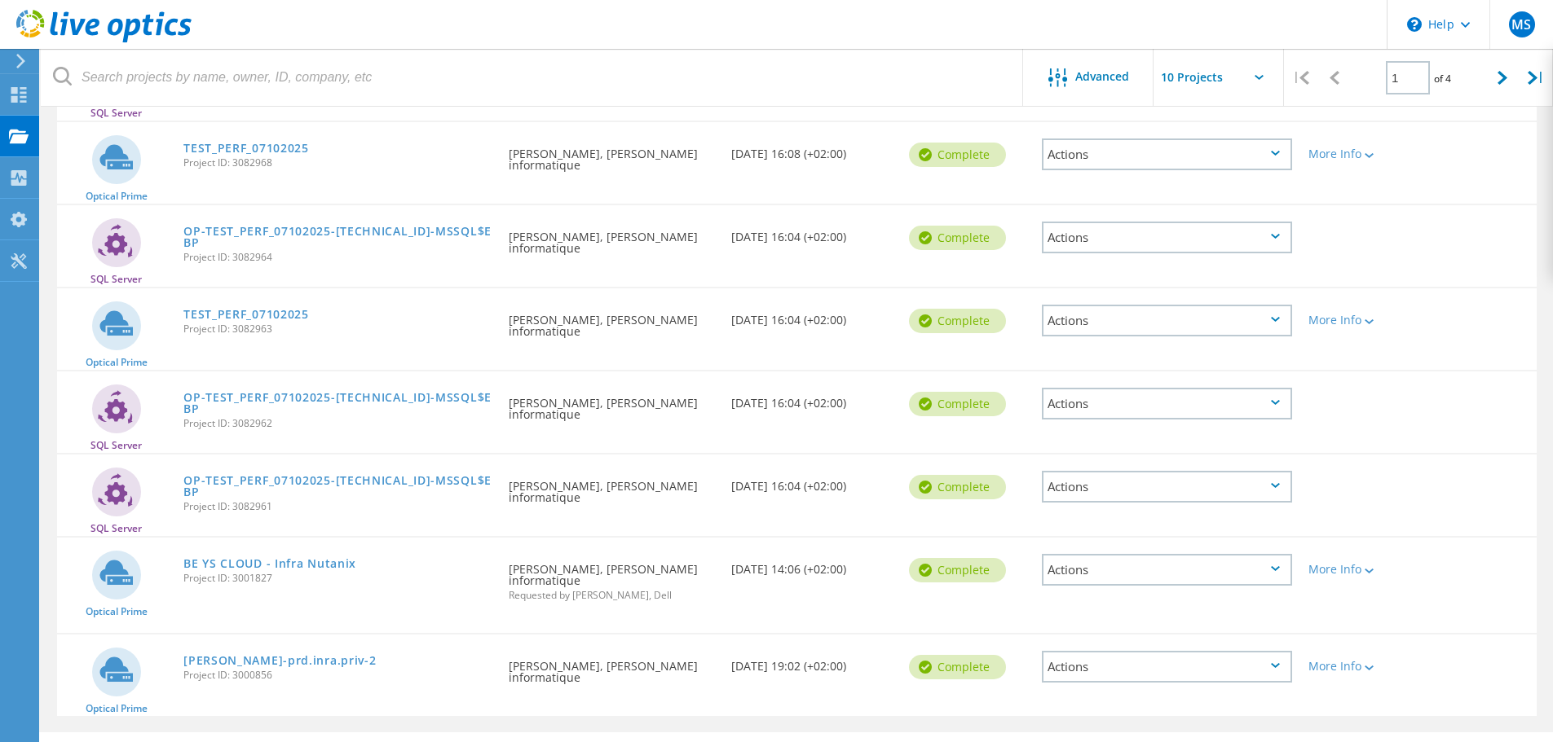
scroll to position [463, 0]
click at [295, 562] on link "BE YS CLOUD - Infra Nutanix" at bounding box center [269, 562] width 173 height 11
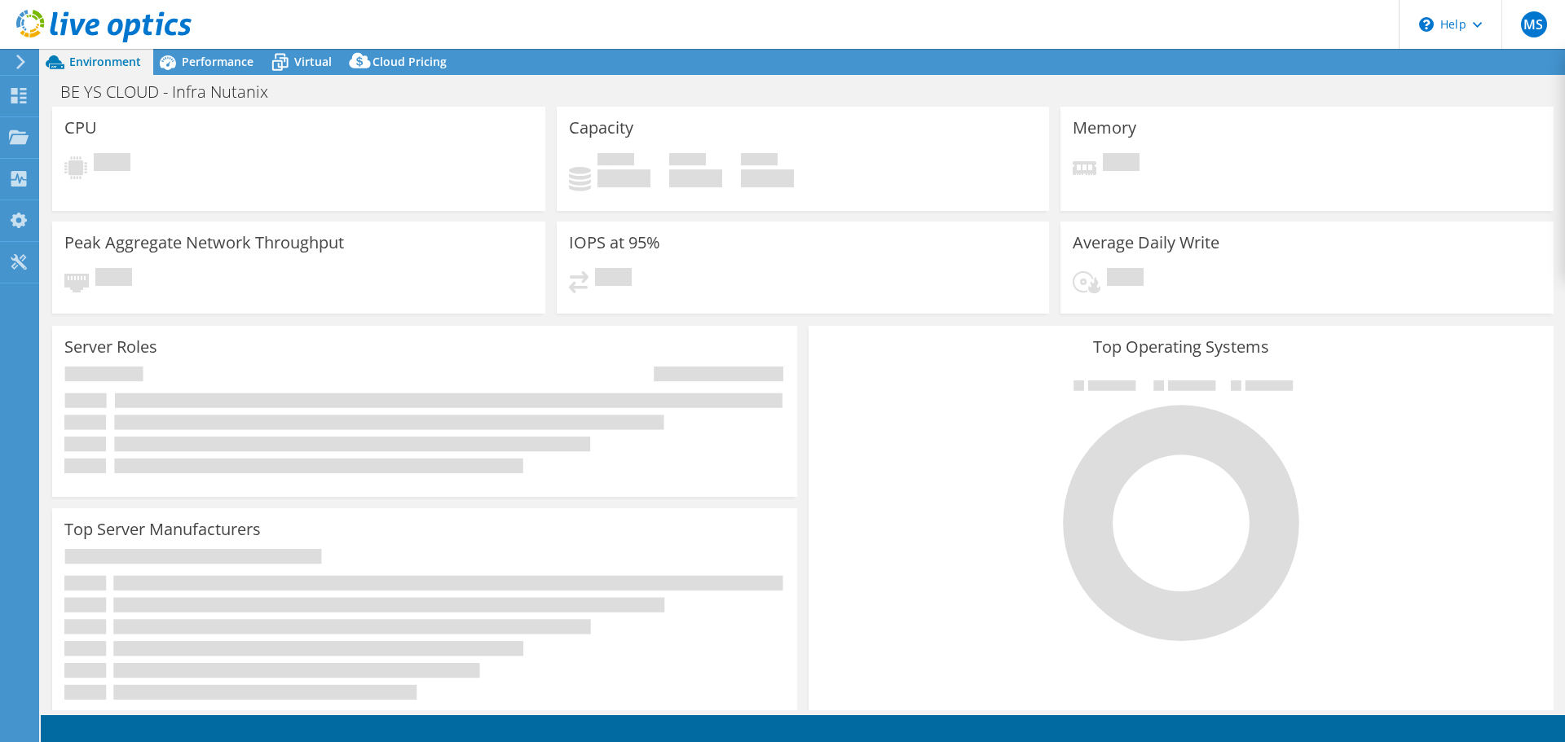
select select "USD"
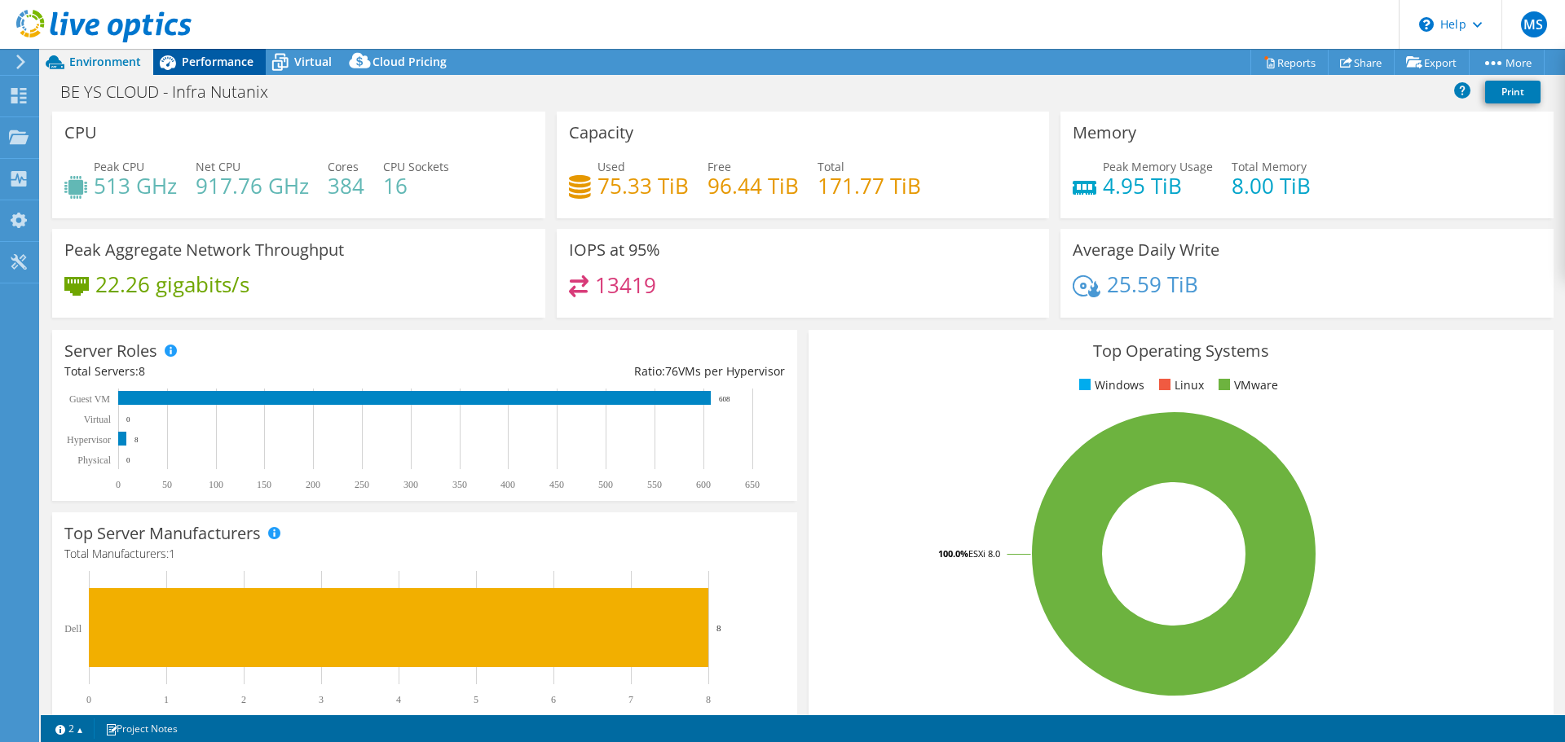
drag, startPoint x: 388, startPoint y: 266, endPoint x: 212, endPoint y: 58, distance: 272.4
click at [212, 58] on span "Performance" at bounding box center [218, 61] width 72 height 15
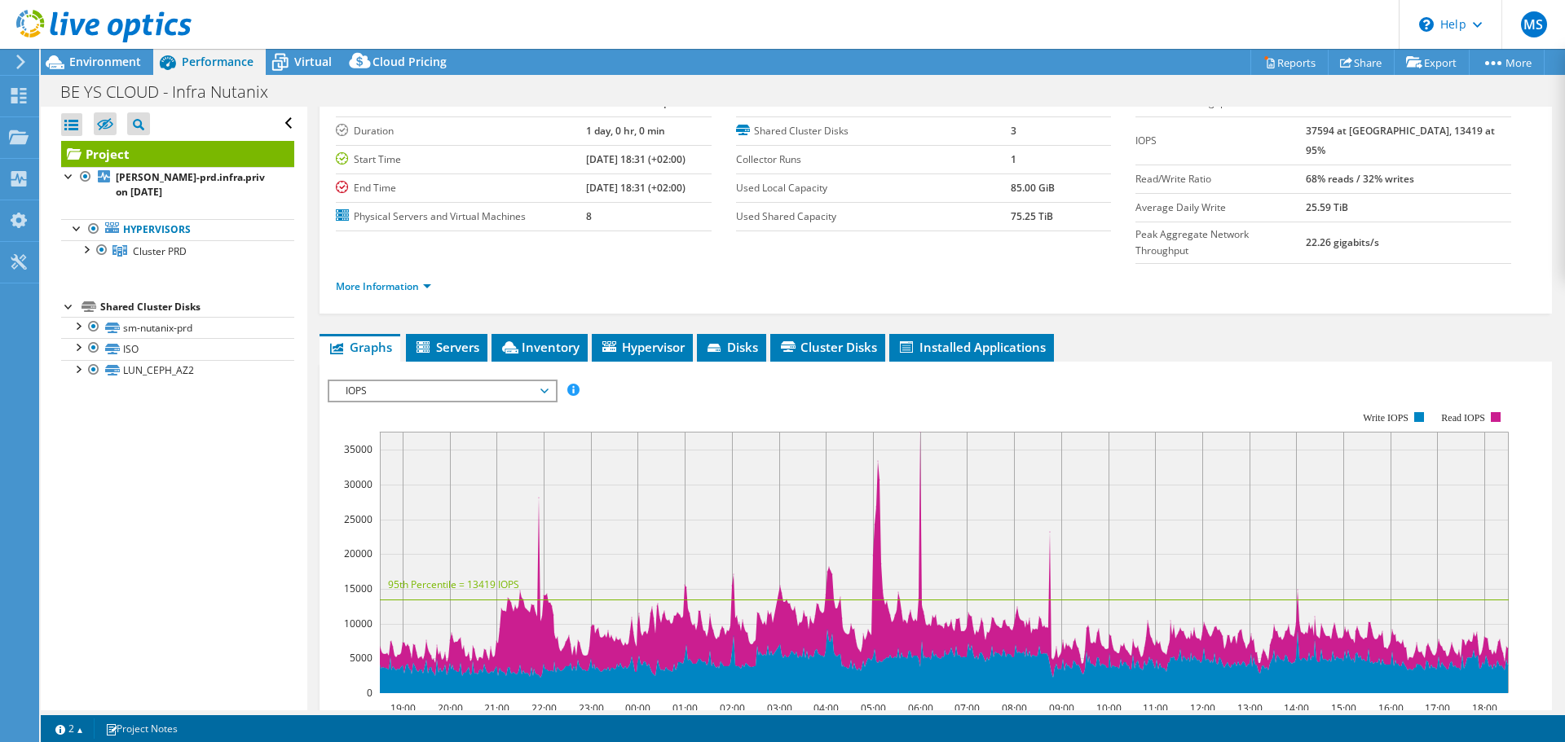
scroll to position [99, 0]
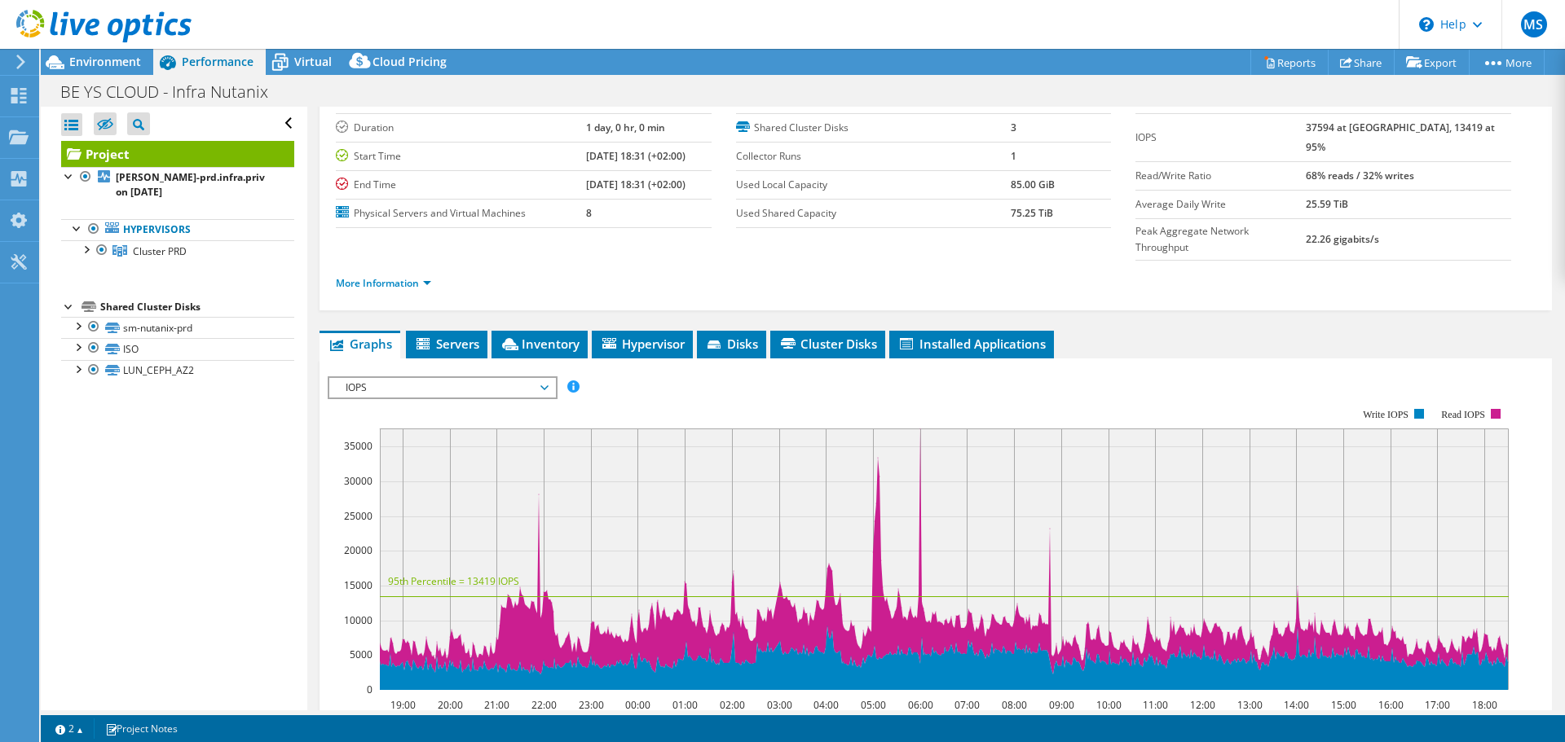
click at [444, 378] on span "IOPS" at bounding box center [441, 388] width 209 height 20
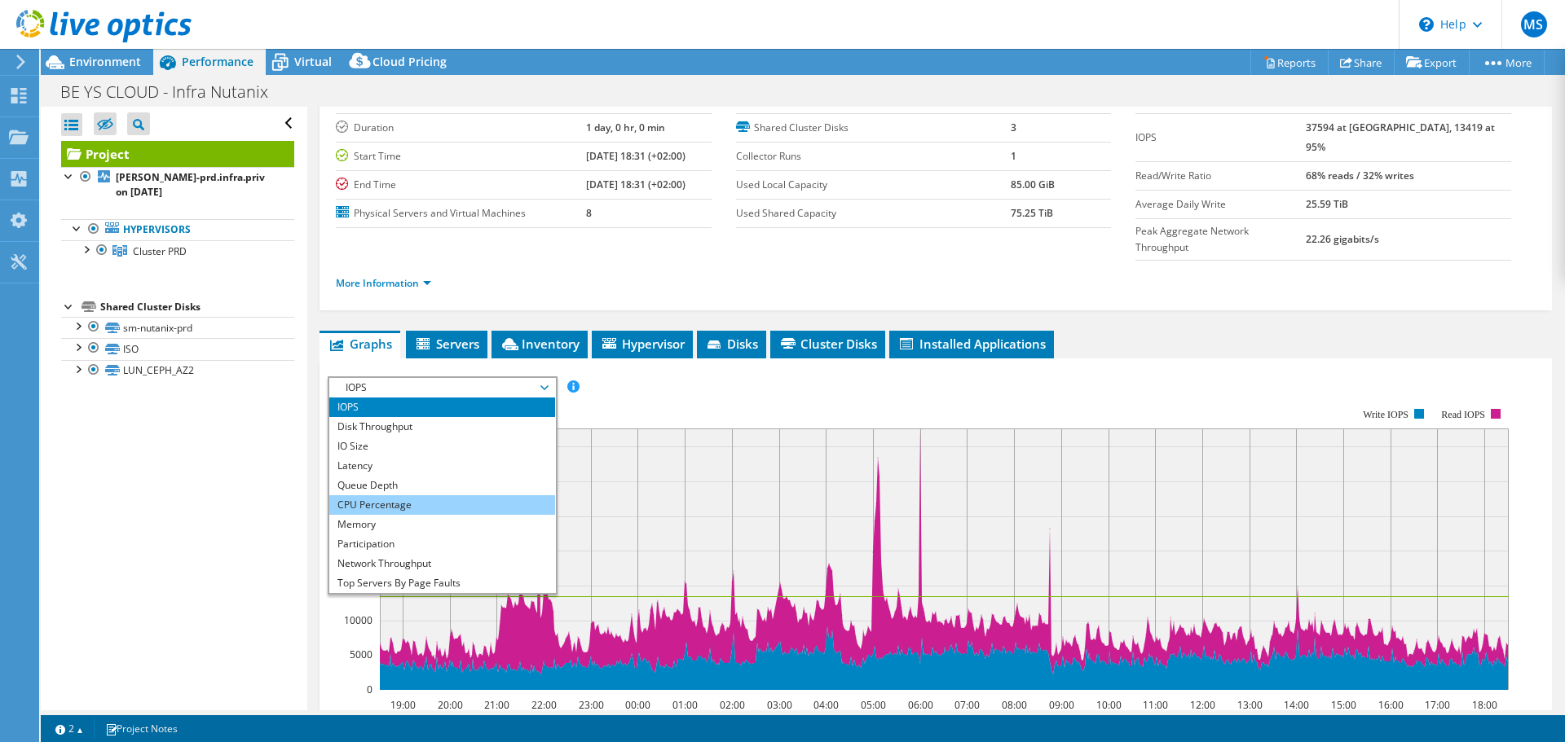
click at [398, 496] on li "CPU Percentage" at bounding box center [442, 506] width 226 height 20
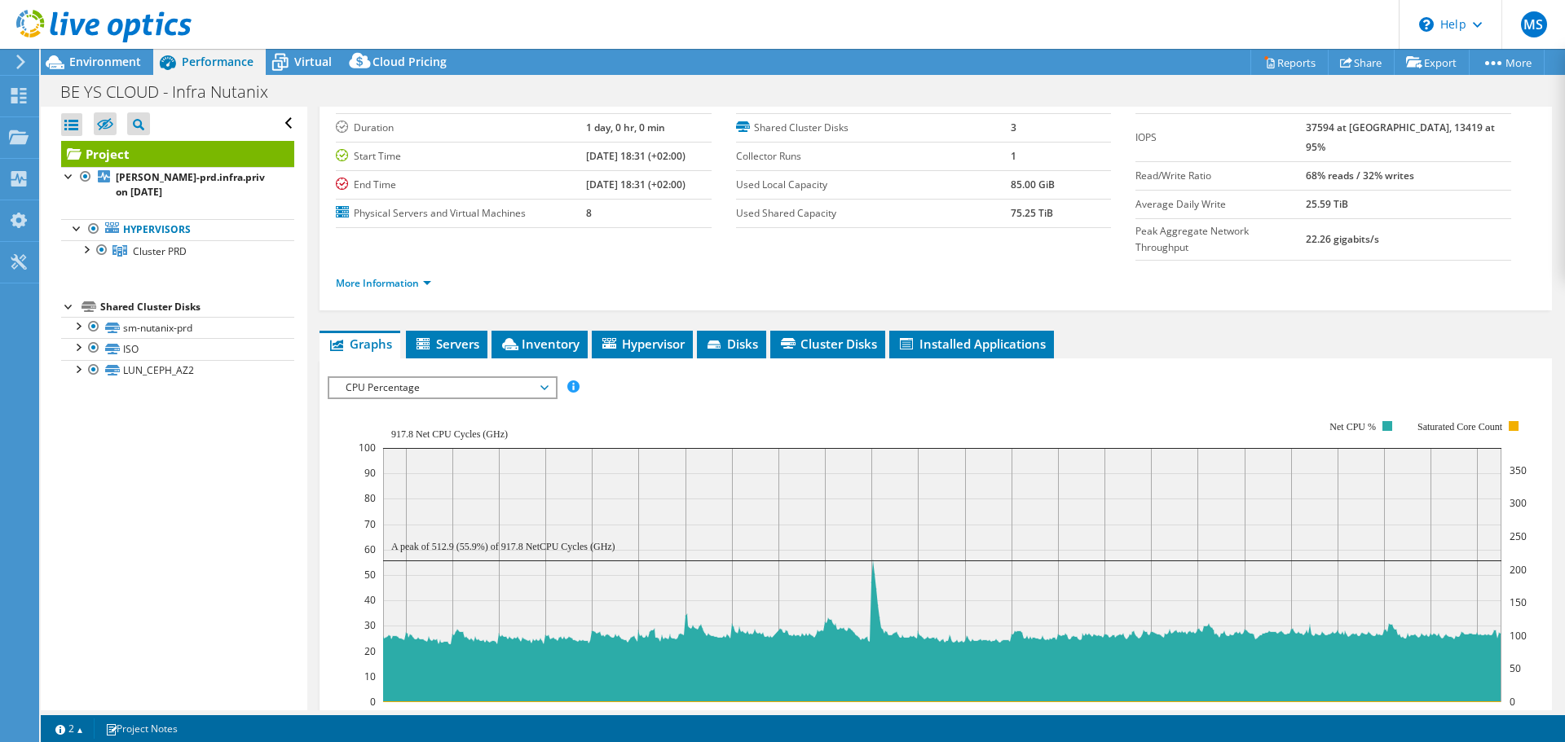
click at [381, 378] on span "CPU Percentage" at bounding box center [441, 388] width 209 height 20
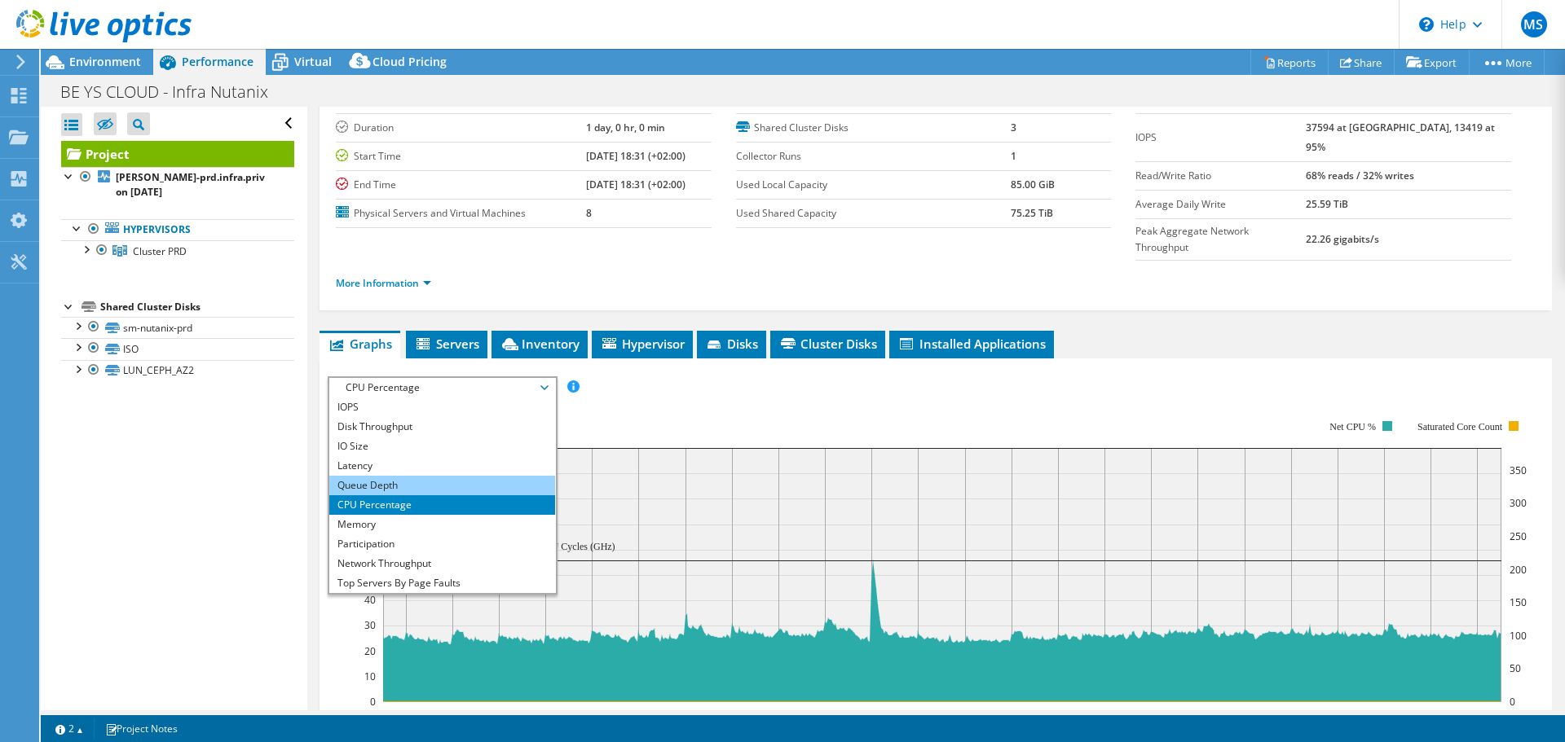
click at [396, 476] on li "Queue Depth" at bounding box center [442, 486] width 226 height 20
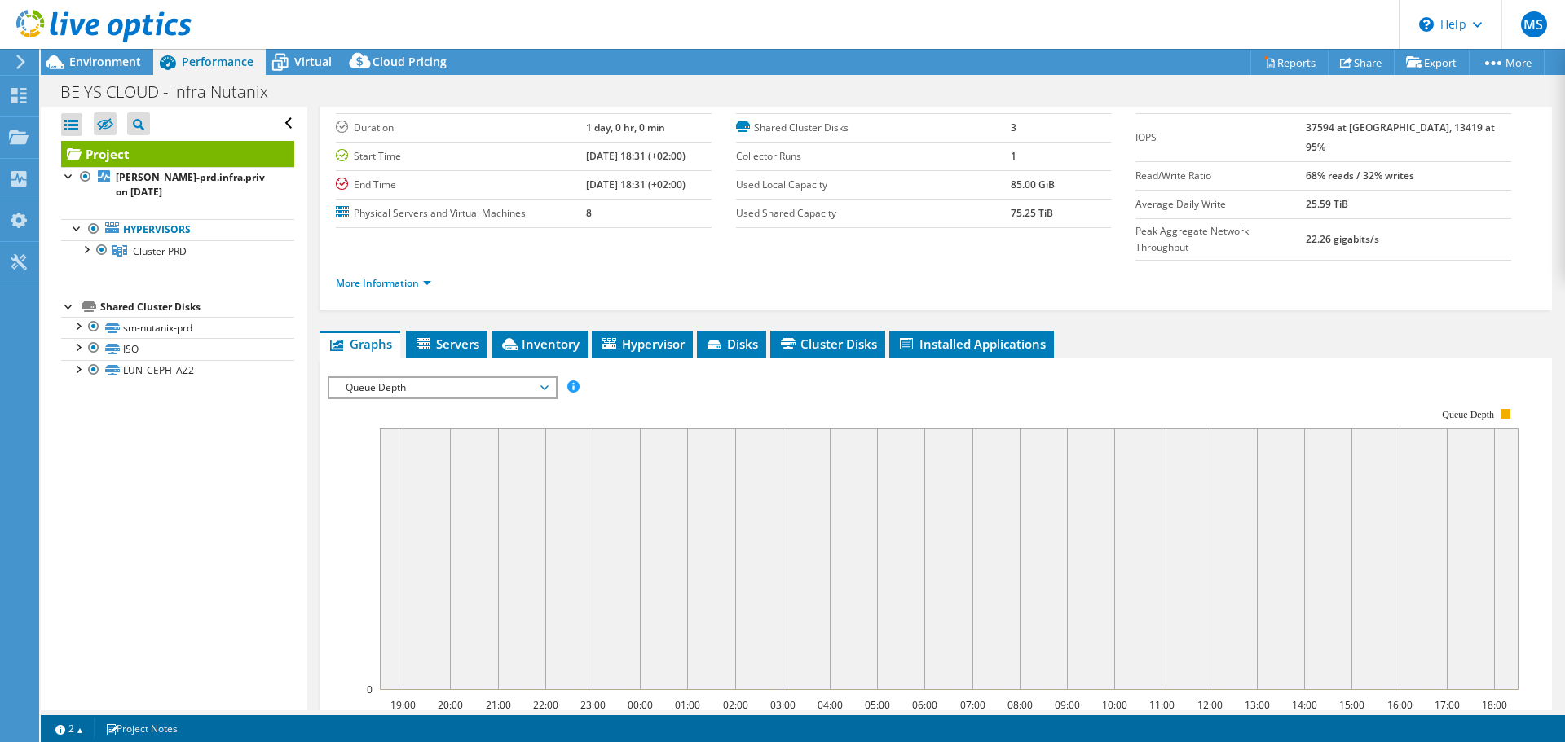
click at [399, 378] on span "Queue Depth" at bounding box center [441, 388] width 209 height 20
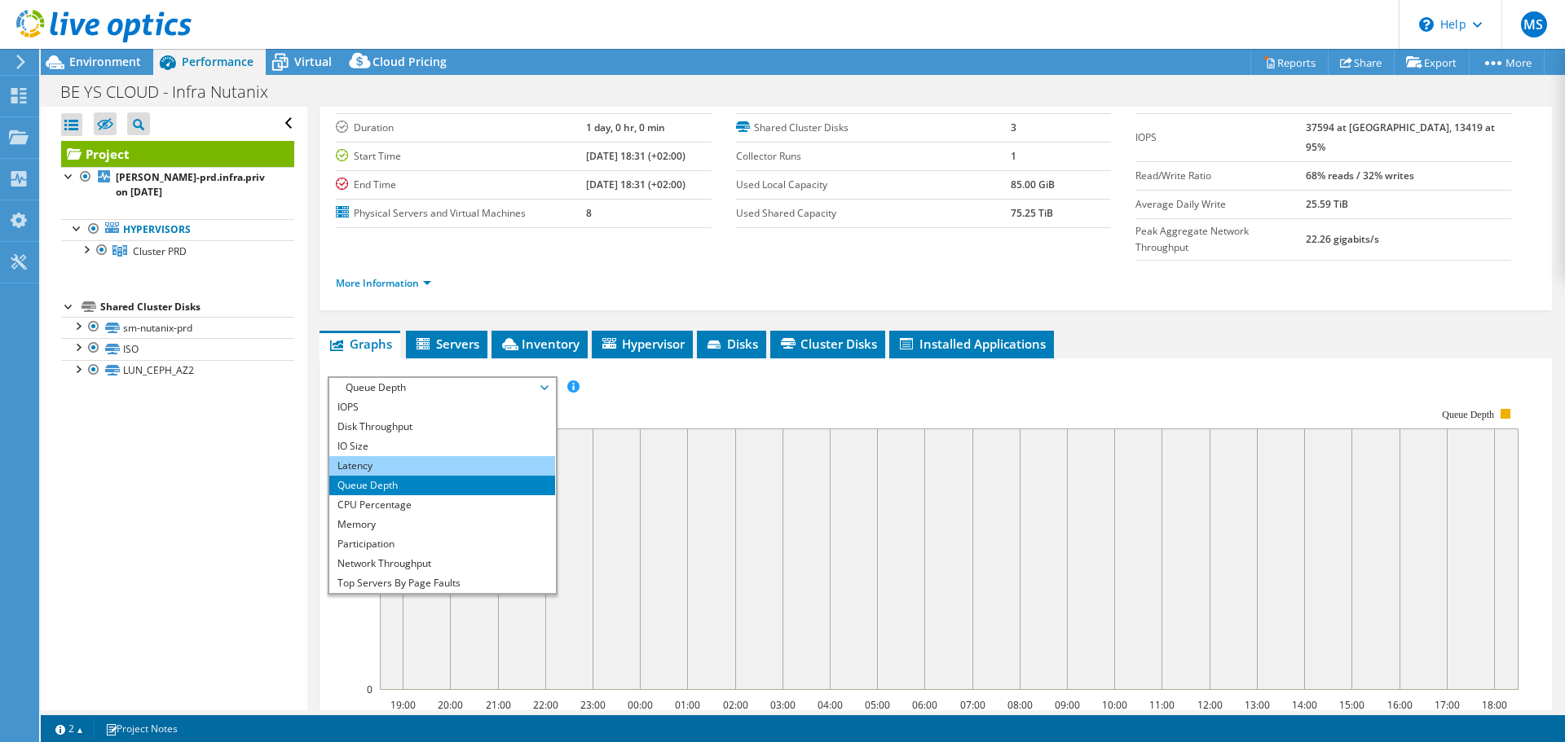
click at [387, 456] on li "Latency" at bounding box center [442, 466] width 226 height 20
